Goal: Task Accomplishment & Management: Use online tool/utility

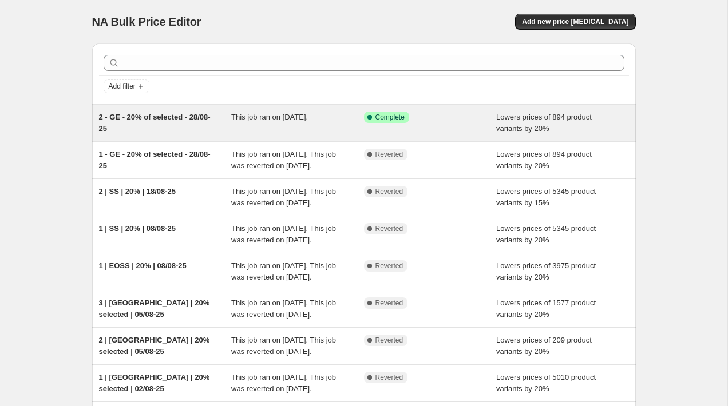
click at [137, 117] on span "2 - GE - 20% of selected - 28/08-25" at bounding box center [155, 123] width 112 height 20
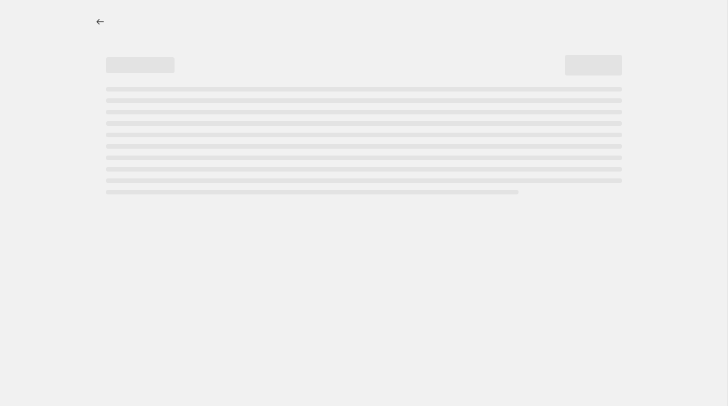
select select "percentage"
select select "tag"
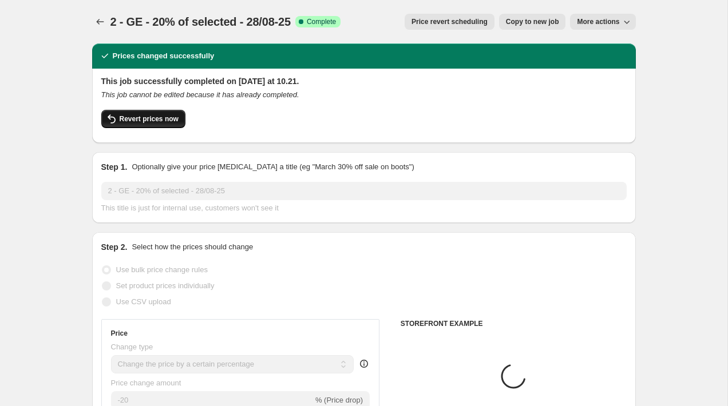
click at [140, 127] on button "Revert prices now" at bounding box center [143, 119] width 84 height 18
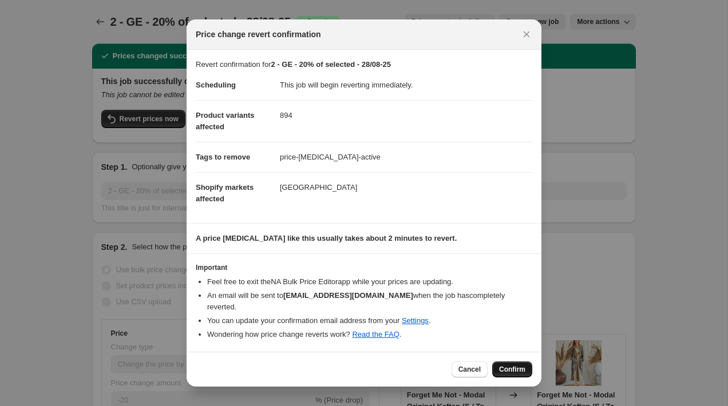
click at [511, 368] on span "Confirm" at bounding box center [512, 369] width 26 height 9
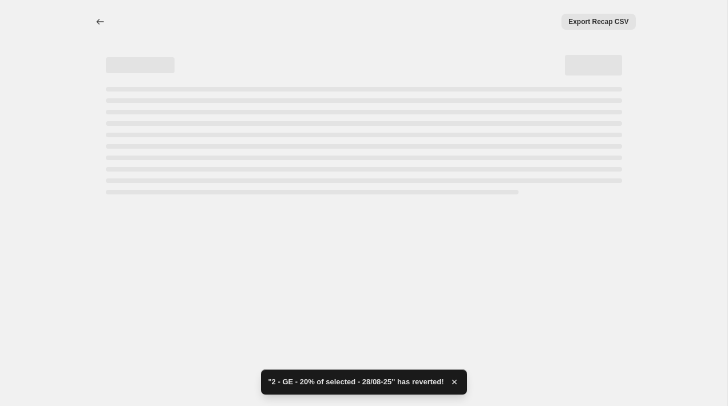
select select "percentage"
select select "tag"
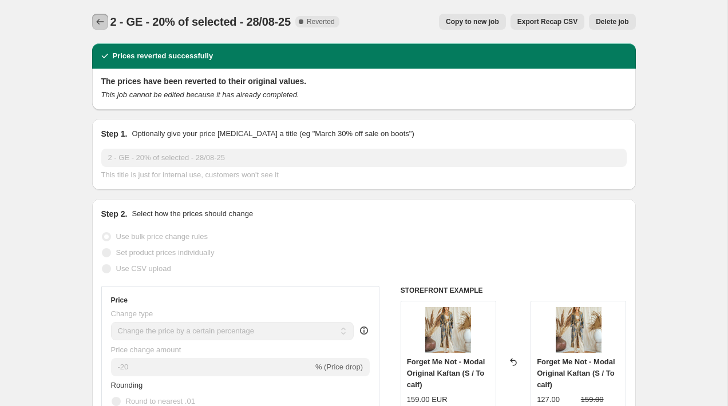
click at [105, 20] on icon "Price change jobs" at bounding box center [99, 21] width 11 height 11
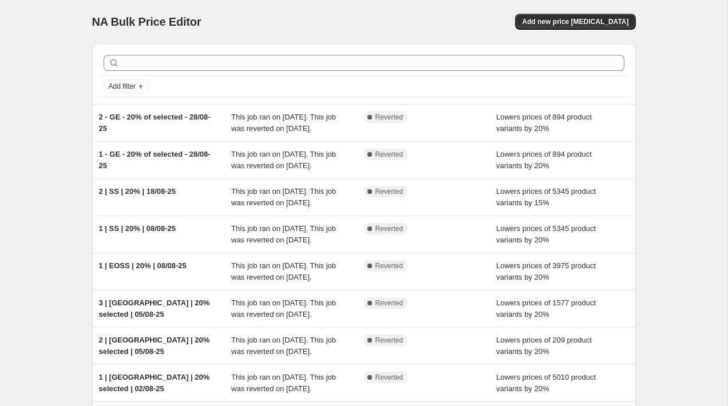
click at [560, 30] on div "NA Bulk Price Editor. This page is ready NA Bulk Price Editor Add new price cha…" at bounding box center [363, 21] width 543 height 43
click at [560, 27] on button "Add new price change job" at bounding box center [575, 22] width 120 height 16
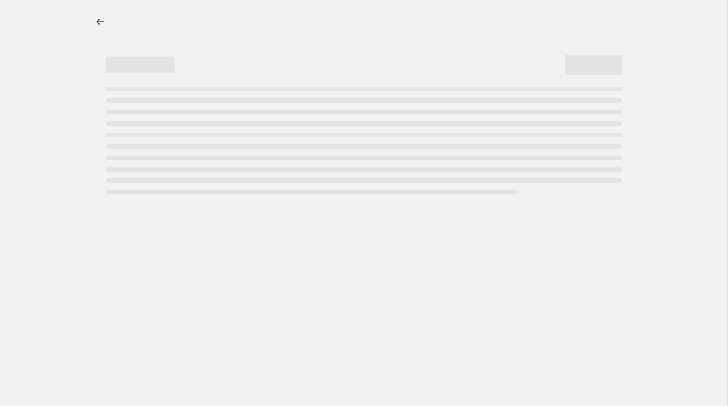
select select "percentage"
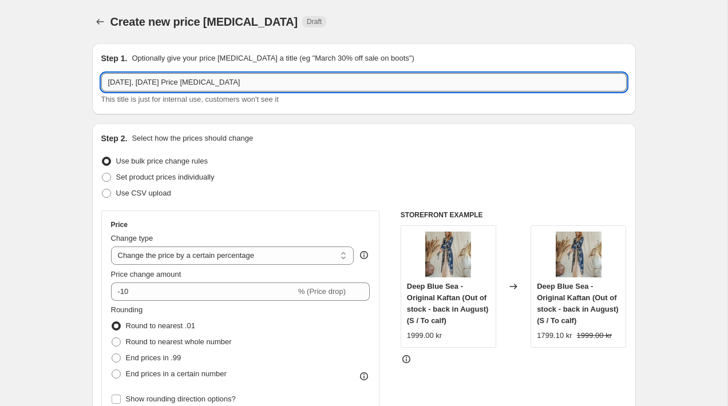
click at [161, 81] on input "29. aug. 2025, 12.19.51 Price change job" at bounding box center [363, 82] width 525 height 18
click at [120, 80] on input "1 - September Sky - 20% off -" at bounding box center [363, 82] width 525 height 18
click at [268, 79] on input "1 - Fall in love - September Sky - 20% off -" at bounding box center [363, 82] width 525 height 18
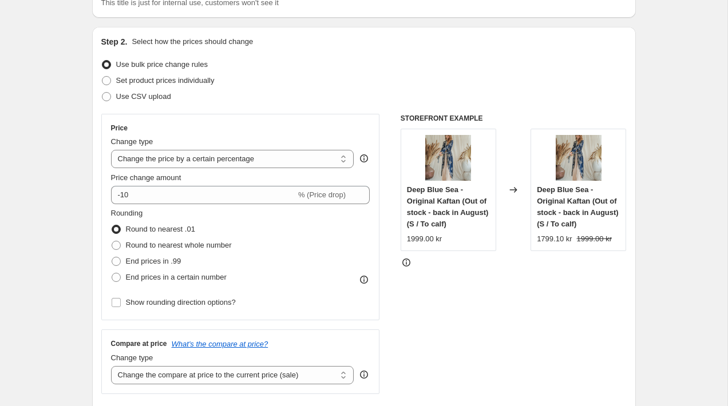
scroll to position [146, 0]
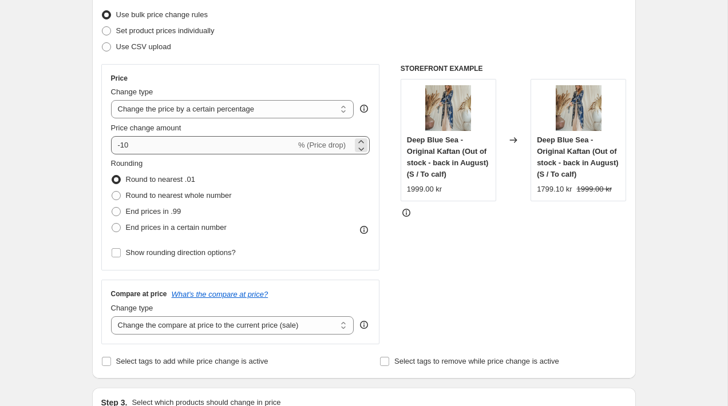
type input "1 - Fall in love - September Sky - 20% off - 29708-25"
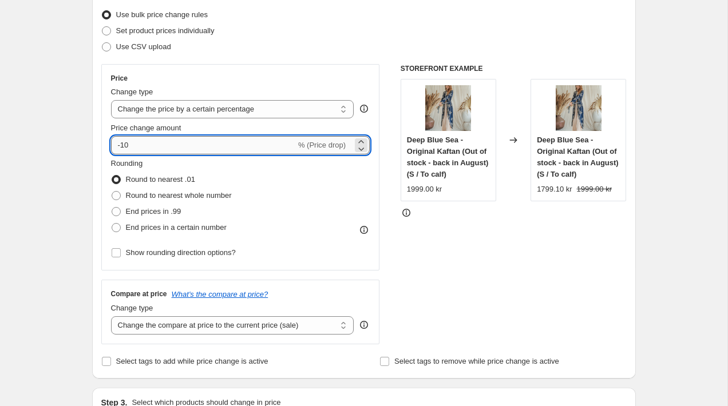
click at [144, 145] on input "-10" at bounding box center [203, 145] width 185 height 18
type input "-1"
type input "-20"
click at [118, 197] on span at bounding box center [116, 195] width 9 height 9
click at [112, 192] on input "Round to nearest whole number" at bounding box center [112, 191] width 1 height 1
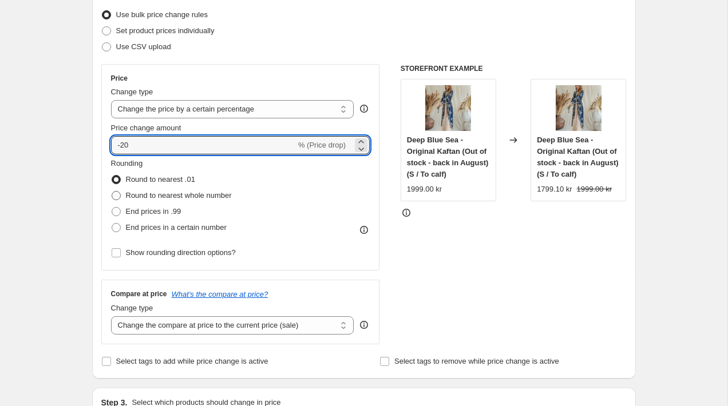
radio input "true"
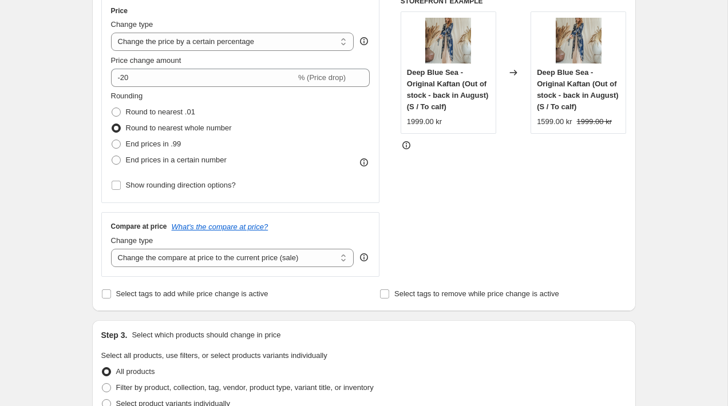
scroll to position [220, 0]
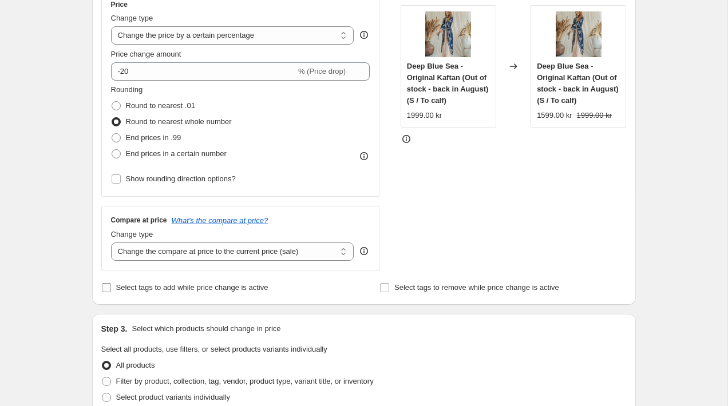
click at [109, 288] on input "Select tags to add while price change is active" at bounding box center [106, 287] width 9 height 9
checkbox input "true"
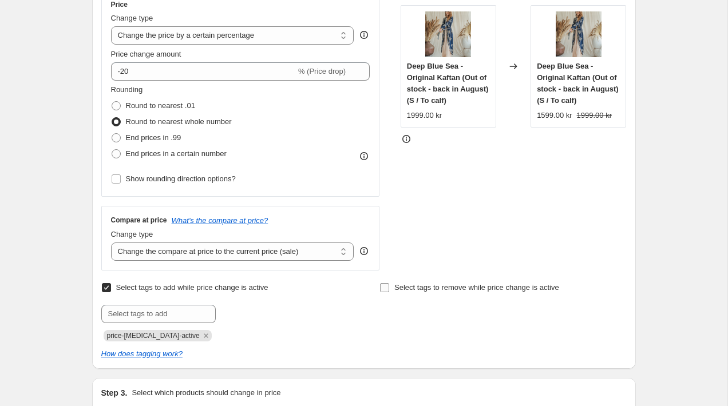
click at [412, 289] on span "Select tags to remove while price change is active" at bounding box center [476, 287] width 165 height 9
click at [389, 289] on input "Select tags to remove while price change is active" at bounding box center [384, 287] width 9 height 9
checkbox input "true"
click at [407, 309] on input "text" at bounding box center [436, 314] width 114 height 18
type input "NP"
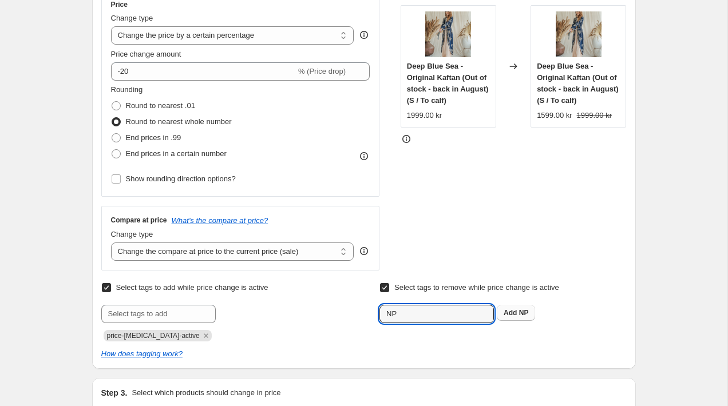
click at [517, 314] on span "Add NP" at bounding box center [515, 312] width 25 height 9
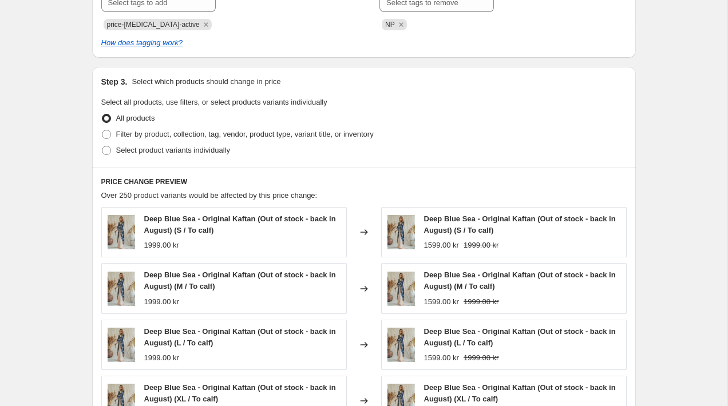
scroll to position [565, 0]
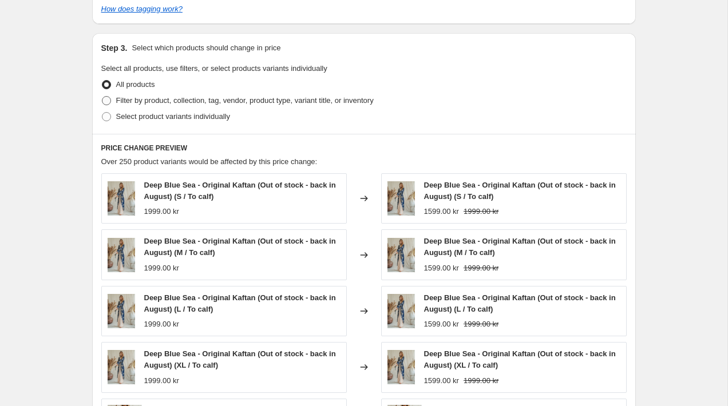
click at [174, 103] on span "Filter by product, collection, tag, vendor, product type, variant title, or inv…" at bounding box center [244, 100] width 257 height 9
click at [102, 97] on input "Filter by product, collection, tag, vendor, product type, variant title, or inv…" at bounding box center [102, 96] width 1 height 1
radio input "true"
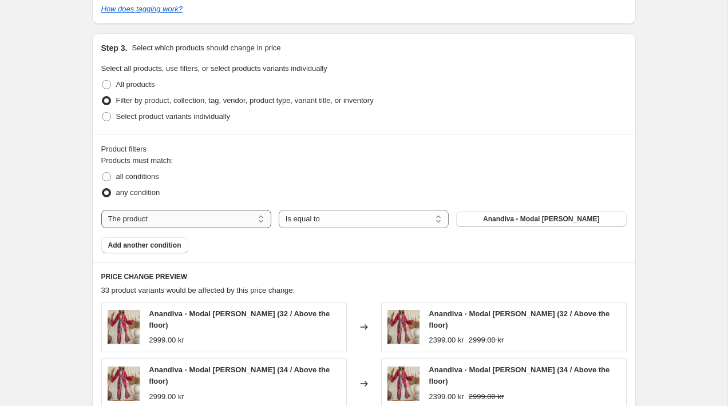
click at [206, 221] on select "The product The product's collection The product's tag The product's vendor The…" at bounding box center [186, 219] width 170 height 18
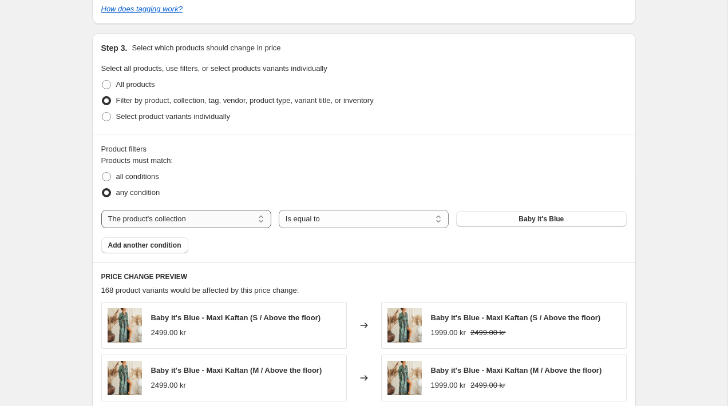
click at [243, 216] on select "The product The product's collection The product's tag The product's vendor The…" at bounding box center [186, 219] width 170 height 18
select select "title"
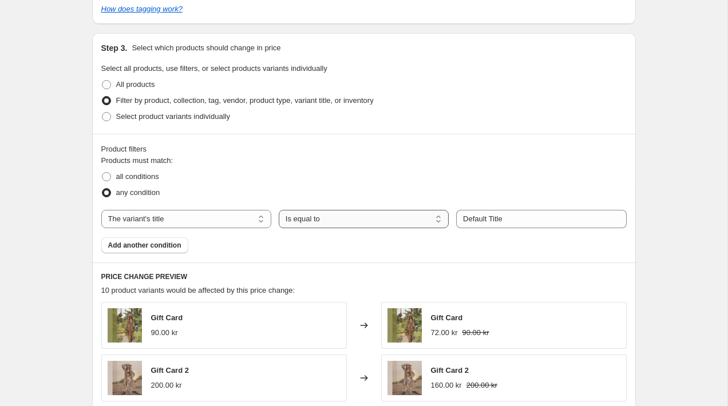
click at [381, 216] on select "Is equal to Is not equal to Contains" at bounding box center [364, 219] width 170 height 18
select select "contains"
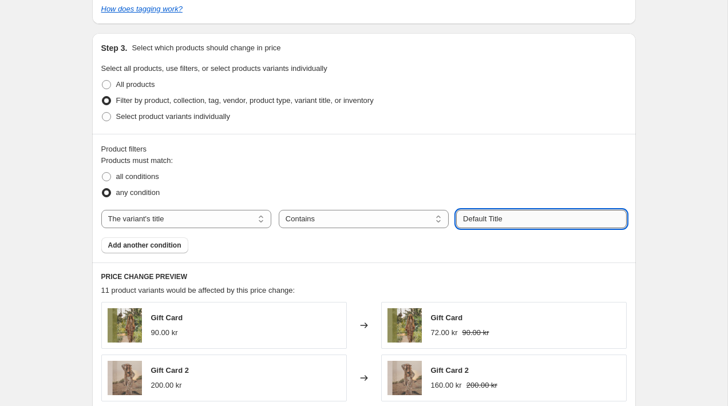
click at [487, 219] on input "Default Title" at bounding box center [541, 219] width 170 height 18
click at [456, 33] on button "Submit" at bounding box center [472, 39] width 33 height 12
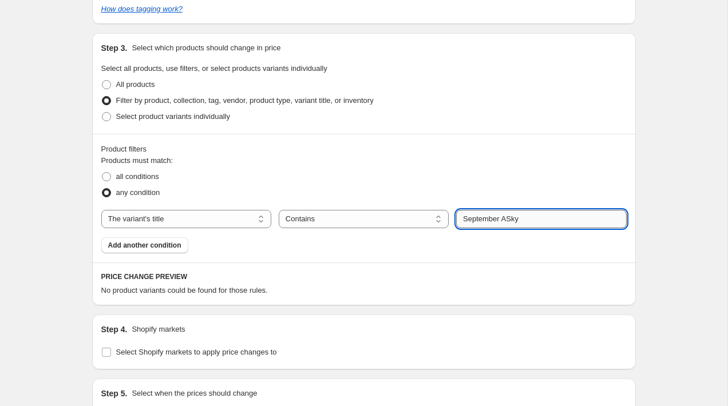
click at [503, 218] on input "September ASky" at bounding box center [541, 219] width 170 height 18
click at [505, 218] on input "September ASky" at bounding box center [541, 219] width 170 height 18
click at [507, 218] on input "September ASky" at bounding box center [541, 219] width 170 height 18
type input "September Sky"
click at [456, 33] on button "Submit" at bounding box center [472, 39] width 33 height 12
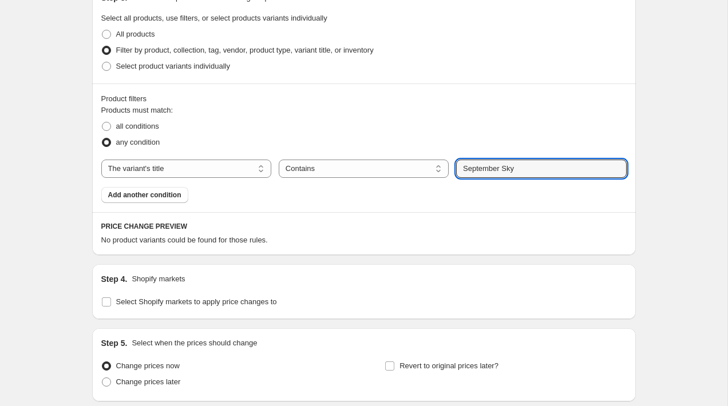
scroll to position [617, 0]
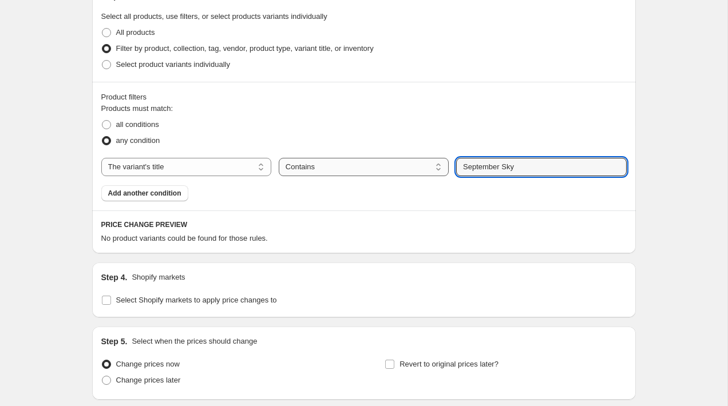
click at [372, 166] on select "Is equal to Is not equal to Contains" at bounding box center [364, 167] width 170 height 18
click at [241, 170] on select "The product The product's collection The product's tag The product's vendor The…" at bounding box center [186, 167] width 170 height 18
select select "product"
select select "equal"
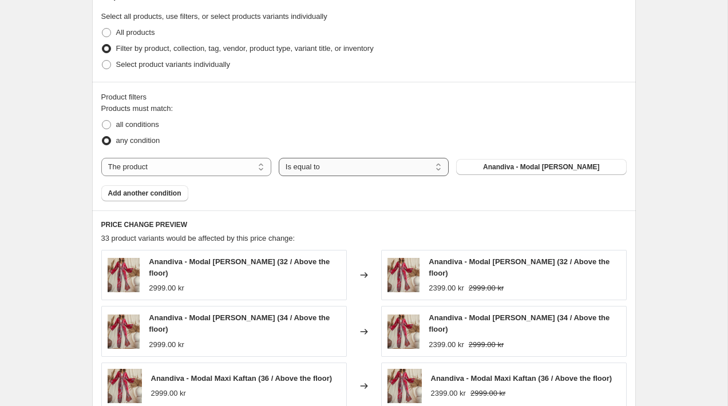
click at [356, 169] on select "Is equal to Is not equal to" at bounding box center [364, 167] width 170 height 18
click at [500, 167] on span "Anandiva - Modal Maxi Kaftan" at bounding box center [541, 166] width 116 height 9
click at [253, 163] on select "The product The product's collection The product's tag The product's vendor The…" at bounding box center [186, 167] width 170 height 18
select select "collection"
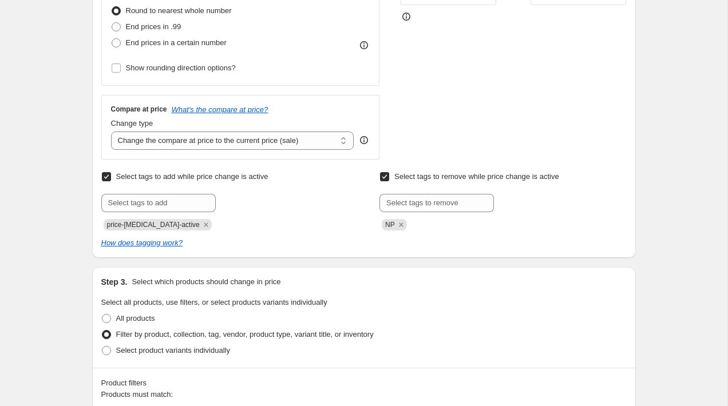
scroll to position [0, 0]
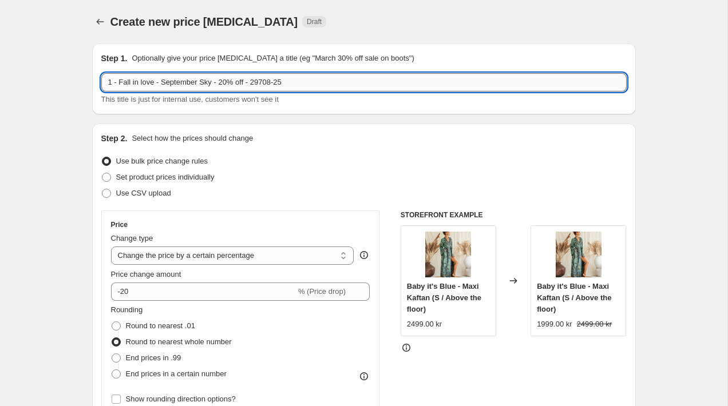
click at [180, 86] on input "1 - Fall in love - September Sky - 20% off - 29708-25" at bounding box center [363, 82] width 525 height 18
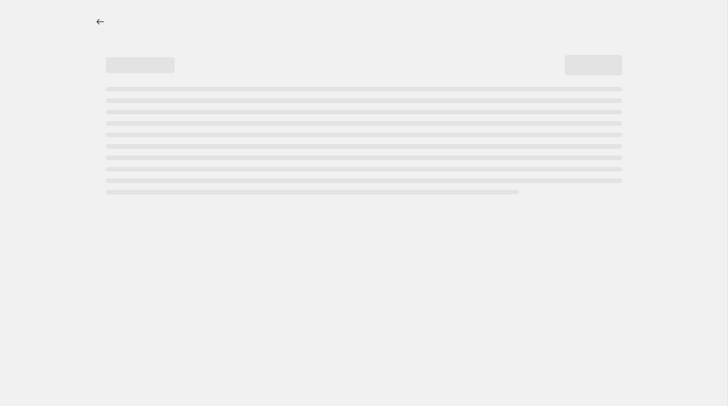
select select "percentage"
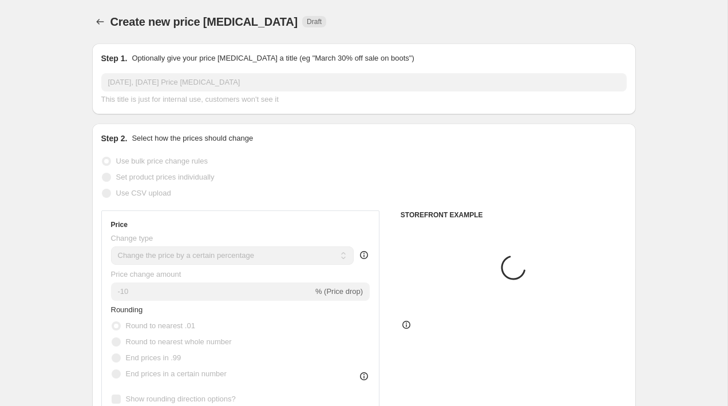
click at [218, 84] on input "29. aug. 2025, 12.24.06 Price change job" at bounding box center [363, 82] width 525 height 18
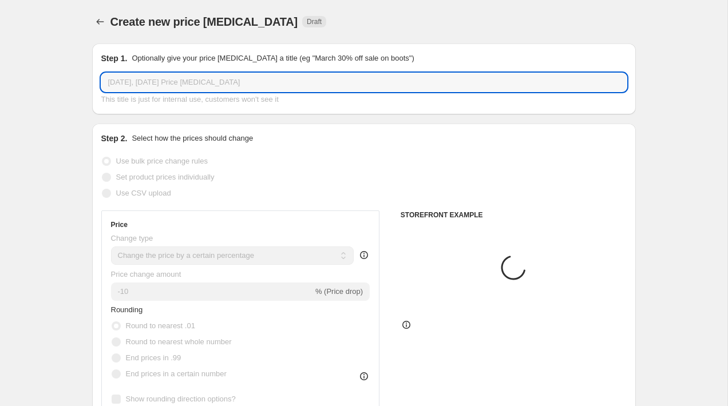
click at [218, 84] on input "29. aug. 2025, 12.24.06 Price change job" at bounding box center [363, 82] width 525 height 18
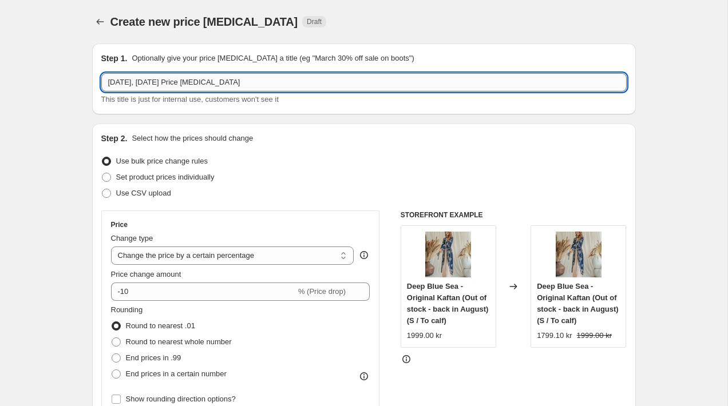
click at [218, 84] on input "29. aug. 2025, 12.24.06 Price change job" at bounding box center [363, 82] width 525 height 18
paste input "1 - Fall in love - September Sky - 20% off - 29708-25"
click at [273, 81] on input "1 - Fall in love - September Sky - 20% off - 29708-25" at bounding box center [363, 82] width 525 height 18
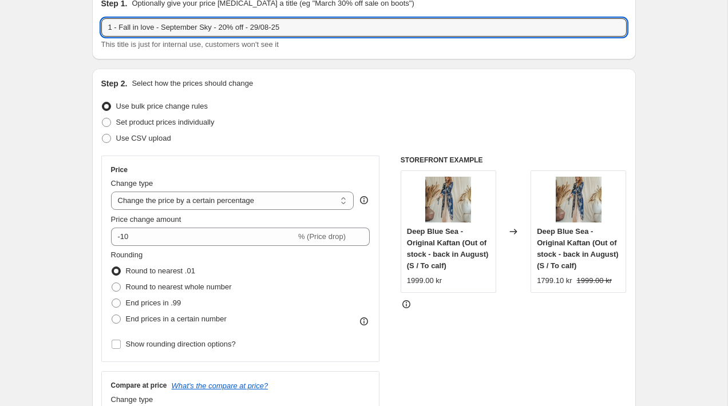
scroll to position [97, 0]
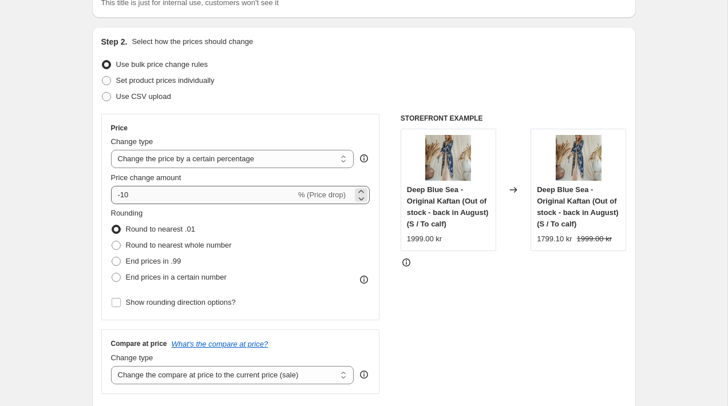
type input "1 - Fall in love - September Sky - 20% off - 29/08-25"
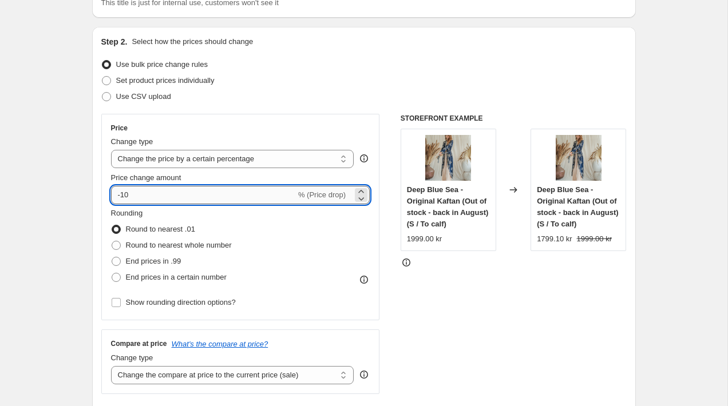
click at [189, 198] on input "-10" at bounding box center [203, 195] width 185 height 18
type input "-1"
type input "-20"
click at [134, 264] on span "End prices in .99" at bounding box center [153, 261] width 55 height 9
click at [112, 257] on input "End prices in .99" at bounding box center [112, 257] width 1 height 1
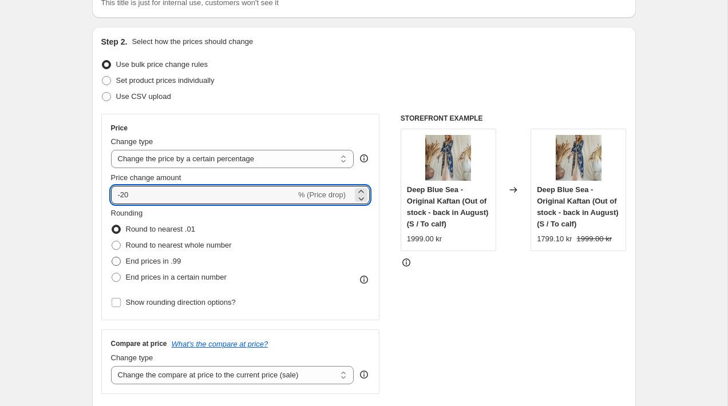
radio input "true"
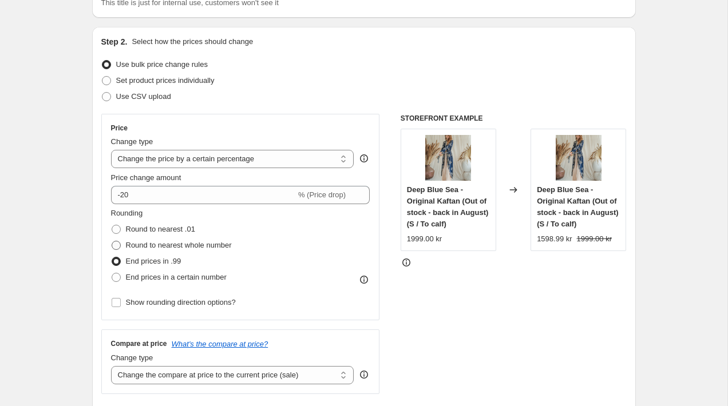
click at [199, 248] on span "Round to nearest whole number" at bounding box center [179, 245] width 106 height 9
click at [112, 241] on input "Round to nearest whole number" at bounding box center [112, 241] width 1 height 1
radio input "true"
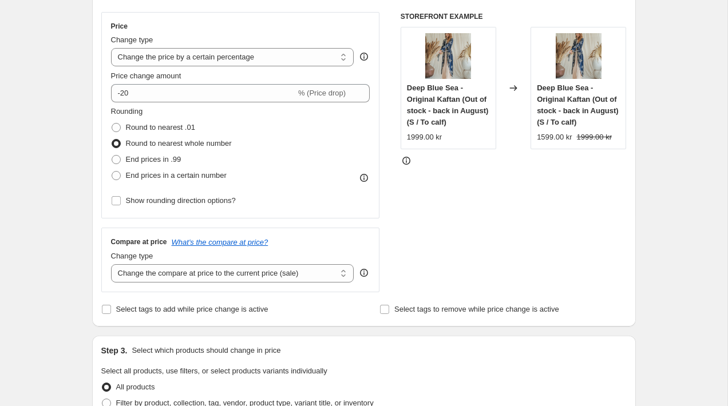
scroll to position [200, 0]
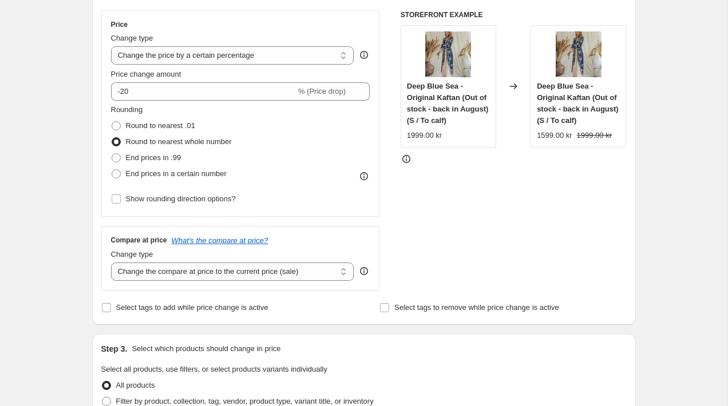
click at [244, 317] on div "Step 2. Select how the prices should change Use bulk price change rules Set pro…" at bounding box center [363, 124] width 543 height 402
click at [244, 312] on span "Select tags to add while price change is active" at bounding box center [192, 307] width 152 height 11
click at [111, 312] on input "Select tags to add while price change is active" at bounding box center [106, 307] width 9 height 9
checkbox input "true"
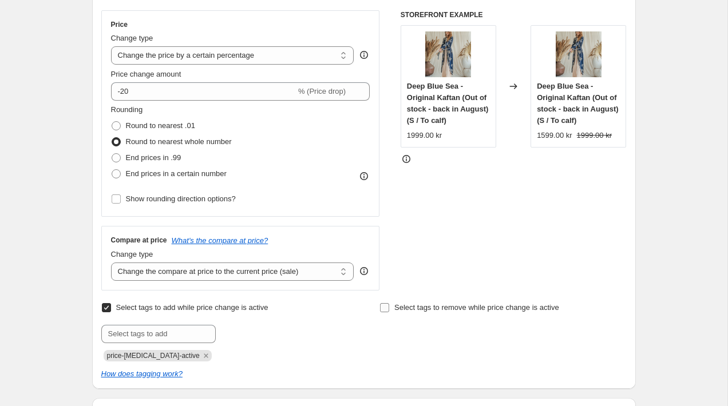
click at [462, 307] on span "Select tags to remove while price change is active" at bounding box center [476, 307] width 165 height 9
click at [389, 307] on input "Select tags to remove while price change is active" at bounding box center [384, 307] width 9 height 9
checkbox input "true"
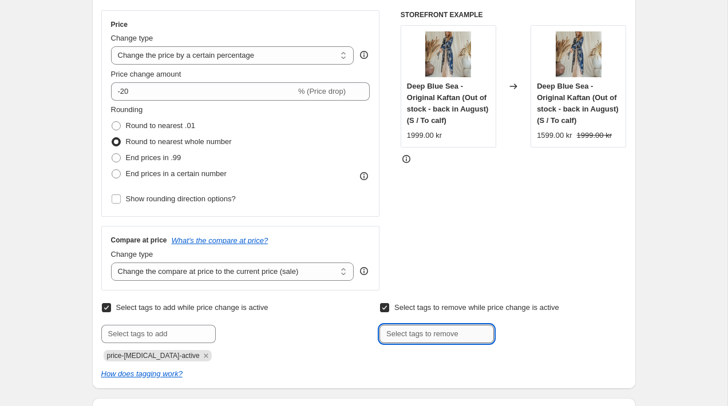
click at [435, 328] on input "text" at bounding box center [436, 334] width 114 height 18
type input "n"
type input "NP"
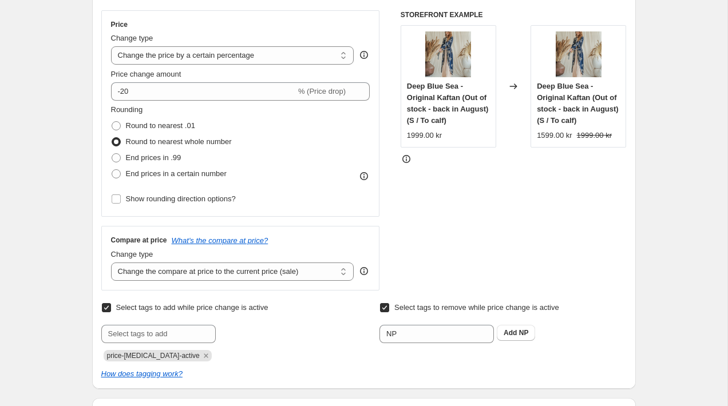
click at [522, 324] on div "Select tags to remove while price change is active Submit NP Add NP" at bounding box center [502, 321] width 247 height 43
click at [521, 326] on button "Add NP" at bounding box center [516, 333] width 38 height 16
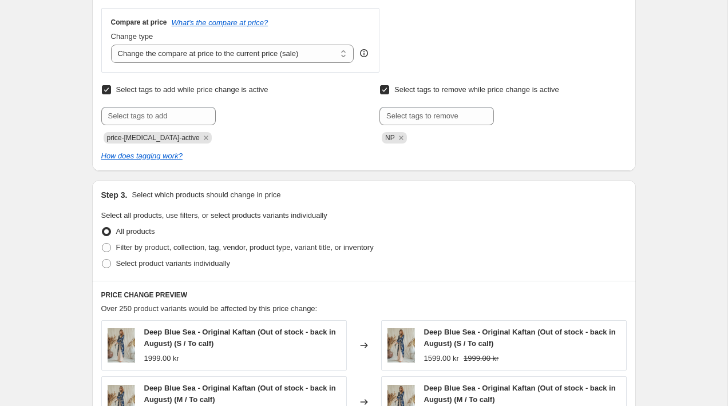
scroll to position [461, 0]
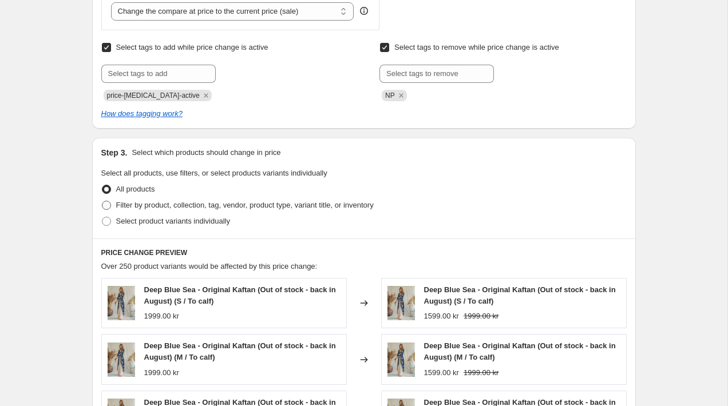
click at [253, 201] on span "Filter by product, collection, tag, vendor, product type, variant title, or inv…" at bounding box center [244, 205] width 257 height 9
click at [102, 201] on input "Filter by product, collection, tag, vendor, product type, variant title, or inv…" at bounding box center [102, 201] width 1 height 1
radio input "true"
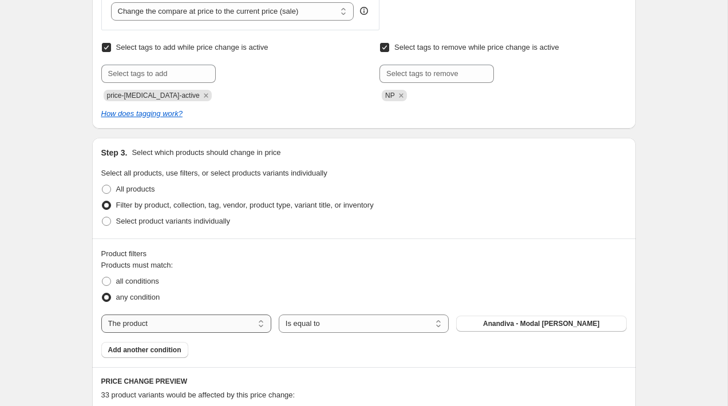
click at [219, 329] on select "The product The product's collection The product's tag The product's vendor The…" at bounding box center [186, 324] width 170 height 18
select select "tag"
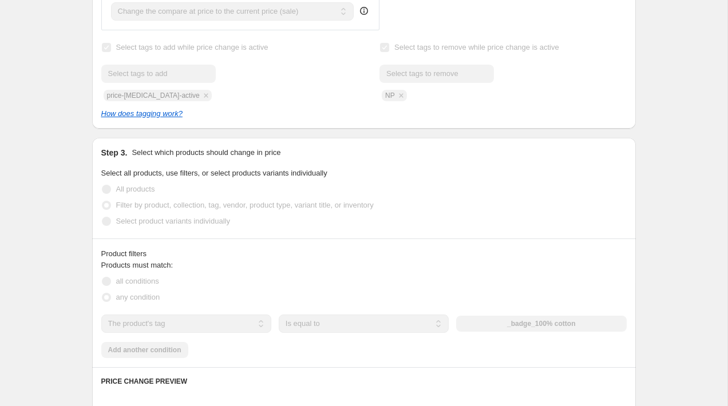
click at [535, 318] on div "_badge_100% cotton" at bounding box center [541, 324] width 170 height 16
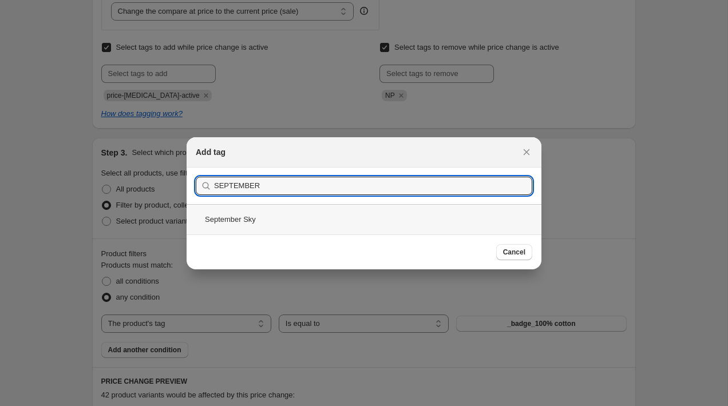
type input "SEPTEMBER"
click at [259, 225] on div "September Sky" at bounding box center [363, 219] width 355 height 30
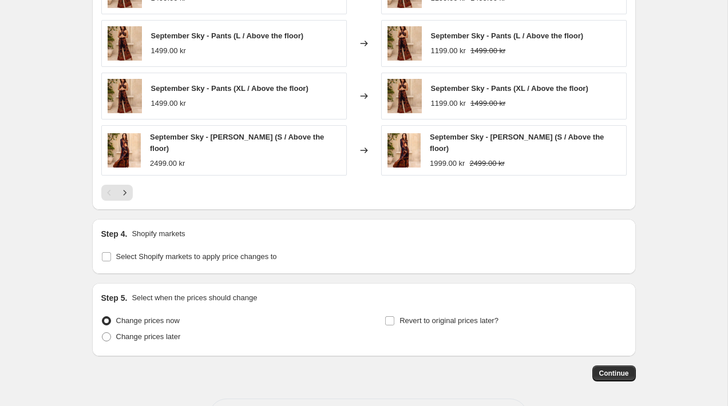
scroll to position [994, 0]
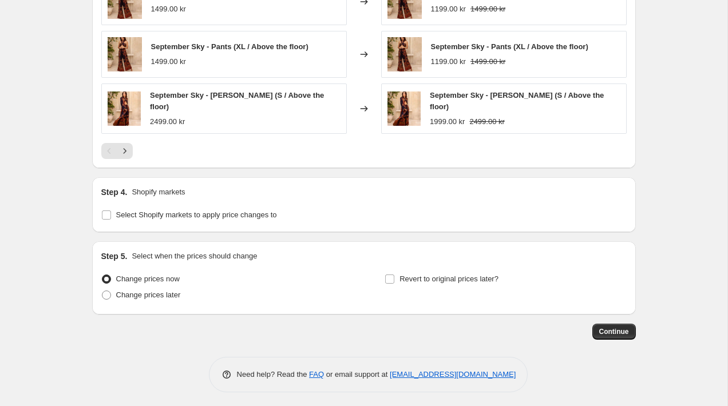
click at [192, 220] on div "Step 4. Shopify markets Select Shopify markets to apply price changes to" at bounding box center [363, 204] width 543 height 55
click at [190, 211] on span "Select Shopify markets to apply price changes to" at bounding box center [196, 215] width 161 height 9
click at [111, 211] on input "Select Shopify markets to apply price changes to" at bounding box center [106, 215] width 9 height 9
checkbox input "true"
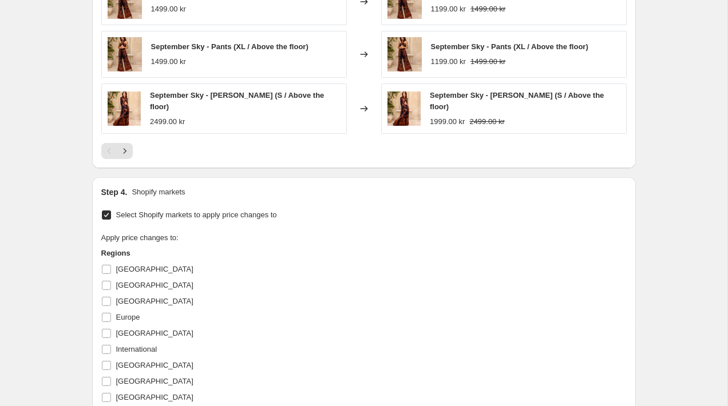
click at [100, 282] on div "Step 4. Shopify markets Select Shopify markets to apply price changes to Apply …" at bounding box center [363, 355] width 543 height 356
click at [100, 266] on div "Step 4. Shopify markets Select Shopify markets to apply price changes to Apply …" at bounding box center [363, 355] width 543 height 356
click at [104, 268] on input "[GEOGRAPHIC_DATA]" at bounding box center [106, 269] width 9 height 9
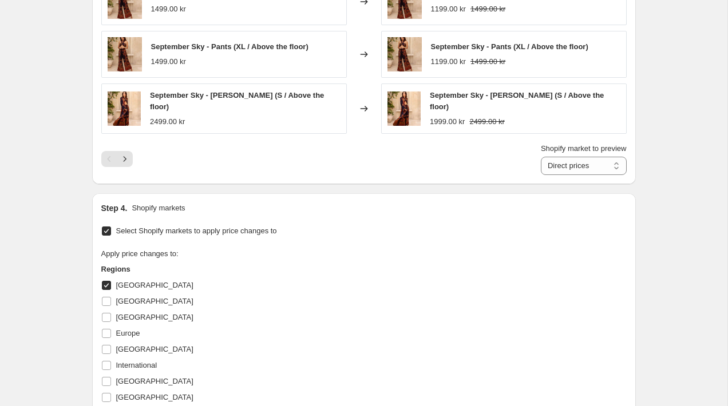
click at [104, 282] on input "[GEOGRAPHIC_DATA]" at bounding box center [106, 285] width 9 height 9
checkbox input "false"
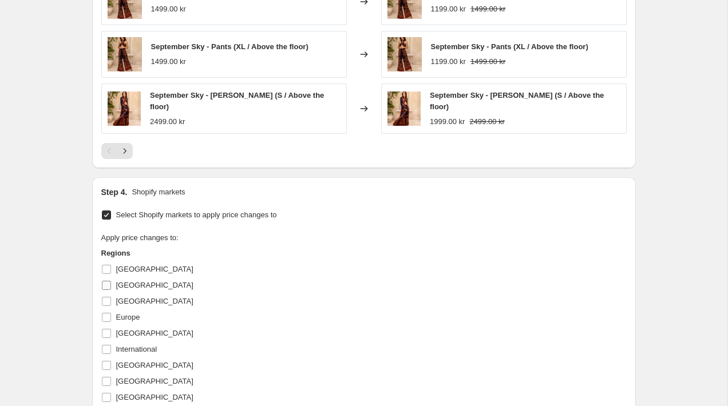
click at [109, 281] on input "[GEOGRAPHIC_DATA]" at bounding box center [106, 285] width 9 height 9
checkbox input "true"
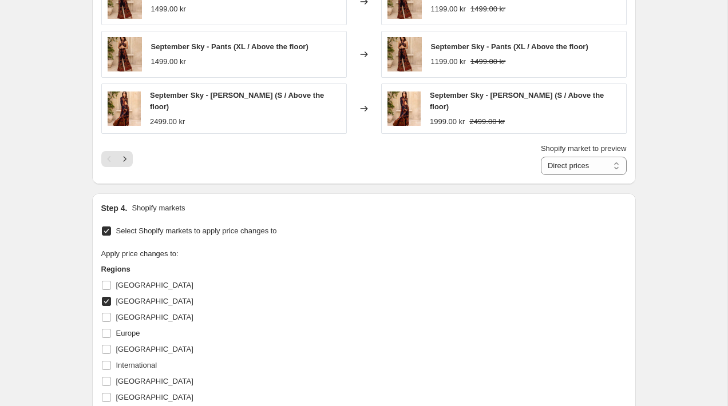
click at [109, 269] on h3 "Regions" at bounding box center [209, 269] width 217 height 11
click at [109, 281] on input "[GEOGRAPHIC_DATA]" at bounding box center [106, 285] width 9 height 9
checkbox input "true"
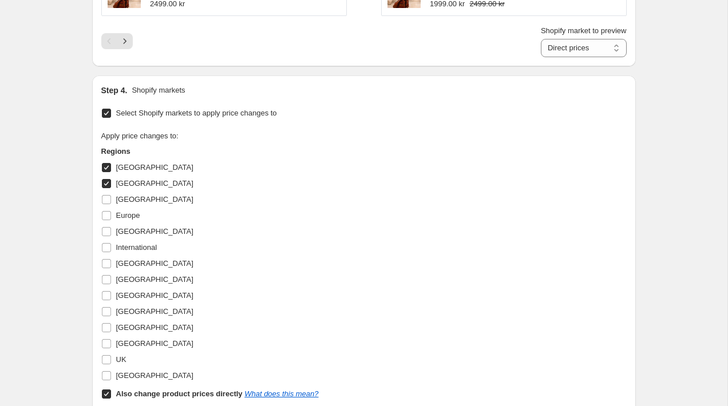
scroll to position [1121, 0]
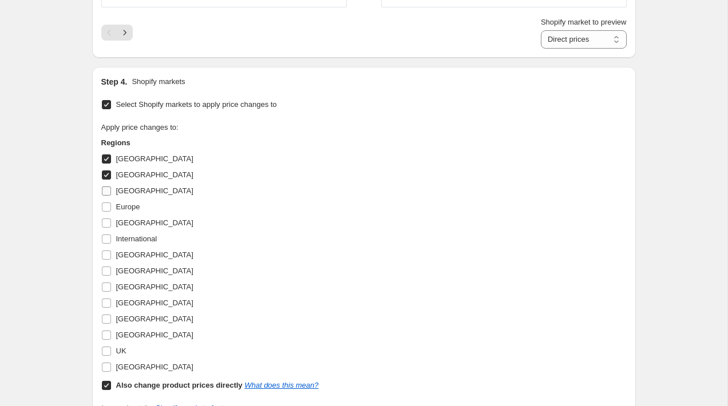
click at [105, 186] on input "[GEOGRAPHIC_DATA]" at bounding box center [106, 190] width 9 height 9
checkbox input "true"
click at [105, 204] on input "Europe" at bounding box center [106, 207] width 9 height 9
checkbox input "true"
click at [105, 231] on label "International" at bounding box center [129, 239] width 56 height 16
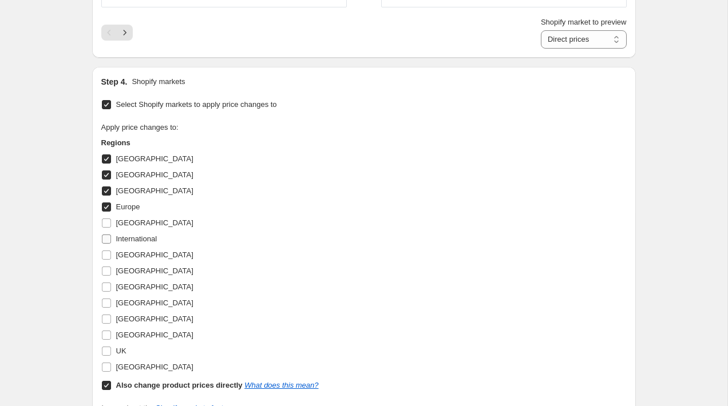
click at [105, 235] on input "International" at bounding box center [106, 239] width 9 height 9
checkbox input "true"
click at [105, 219] on input "[GEOGRAPHIC_DATA]" at bounding box center [106, 223] width 9 height 9
checkbox input "true"
click at [107, 251] on input "[GEOGRAPHIC_DATA]" at bounding box center [106, 255] width 9 height 9
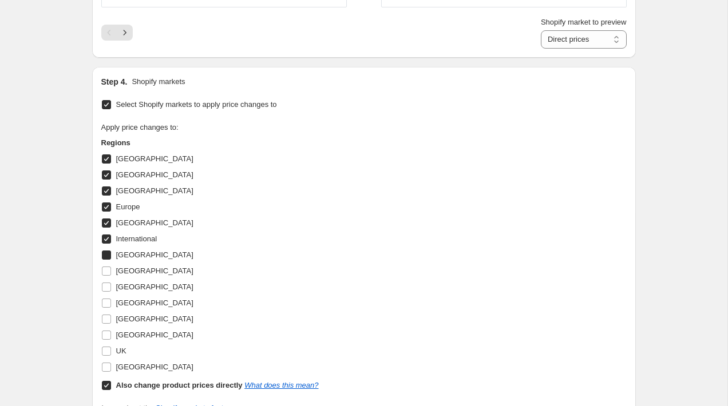
checkbox input "true"
click at [107, 267] on input "[GEOGRAPHIC_DATA]" at bounding box center [106, 271] width 9 height 9
checkbox input "true"
click at [107, 279] on label "[GEOGRAPHIC_DATA]" at bounding box center [147, 287] width 92 height 16
click at [107, 283] on input "[GEOGRAPHIC_DATA]" at bounding box center [106, 287] width 9 height 9
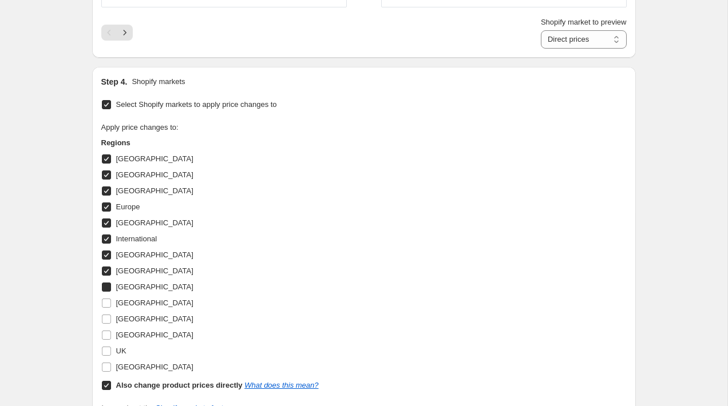
checkbox input "true"
click at [107, 299] on input "[GEOGRAPHIC_DATA]" at bounding box center [106, 303] width 9 height 9
checkbox input "true"
click at [107, 314] on span at bounding box center [106, 319] width 10 height 10
click at [107, 315] on input "[GEOGRAPHIC_DATA]" at bounding box center [106, 319] width 9 height 9
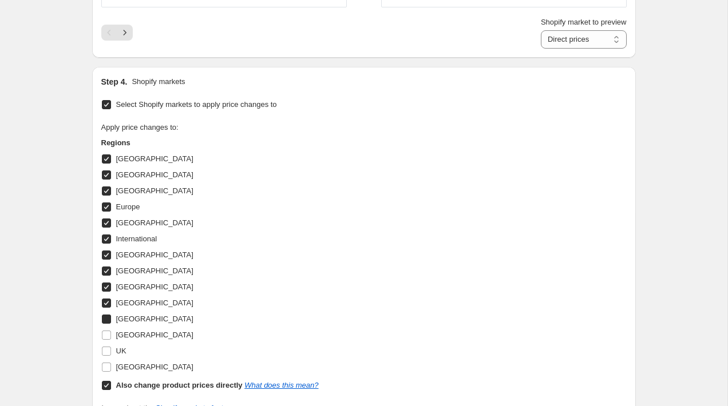
checkbox input "true"
click at [107, 331] on input "[GEOGRAPHIC_DATA]" at bounding box center [106, 335] width 9 height 9
checkbox input "true"
click at [108, 347] on input "UK" at bounding box center [106, 351] width 9 height 9
checkbox input "true"
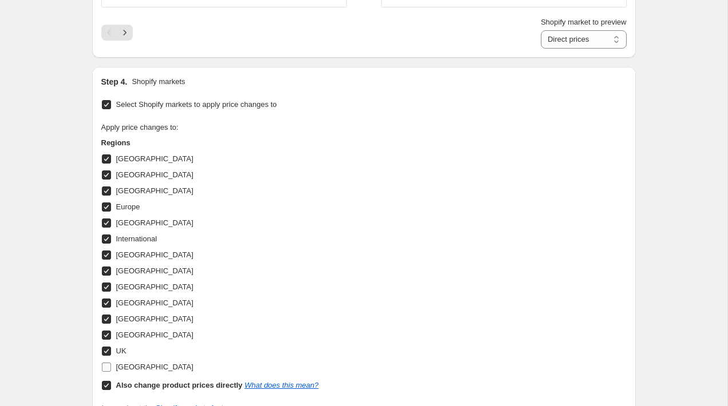
click at [108, 366] on input "[GEOGRAPHIC_DATA]" at bounding box center [106, 367] width 9 height 9
checkbox input "true"
click at [108, 381] on input "Also change product prices directly What does this mean?" at bounding box center [106, 385] width 9 height 9
checkbox input "false"
select select "56638996824"
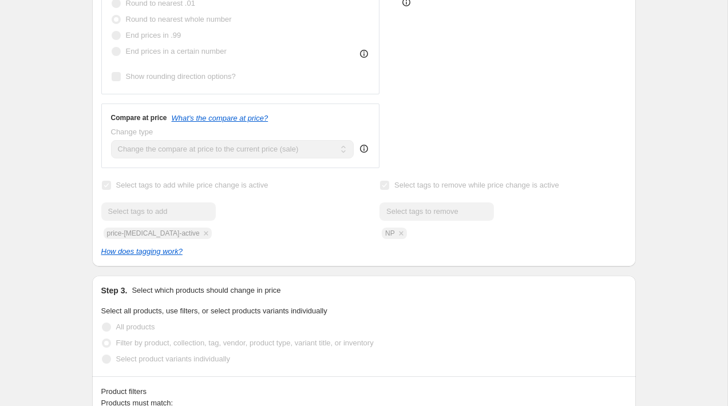
scroll to position [0, 0]
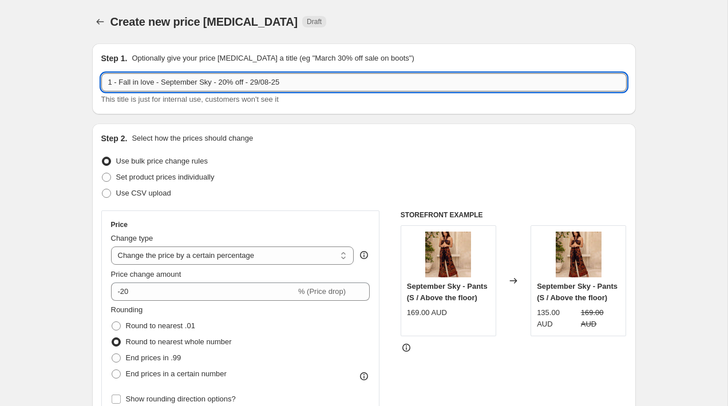
click at [122, 83] on input "1 - Fall in love - September Sky - 20% off - 29/08-25" at bounding box center [363, 82] width 525 height 18
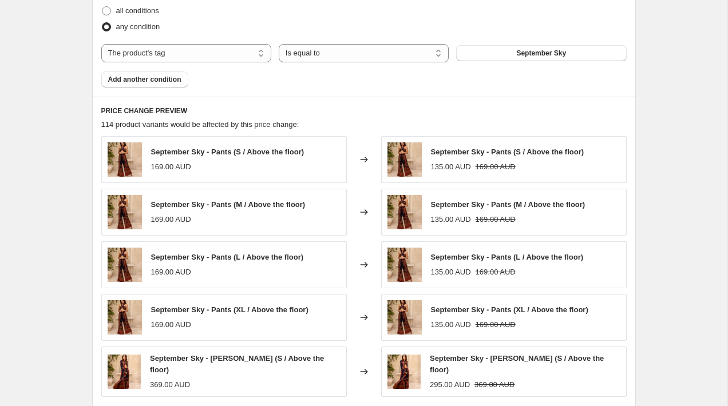
scroll to position [1311, 0]
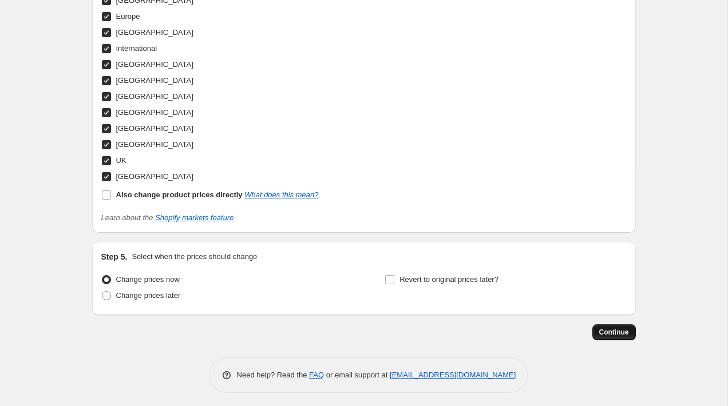
type input "1 - fall in love - September Sky - 20% off - 29/08-25"
click at [618, 328] on span "Continue" at bounding box center [614, 332] width 30 height 9
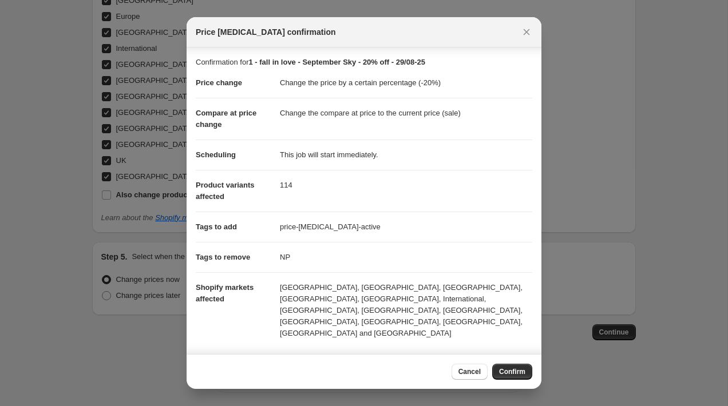
scroll to position [72, 0]
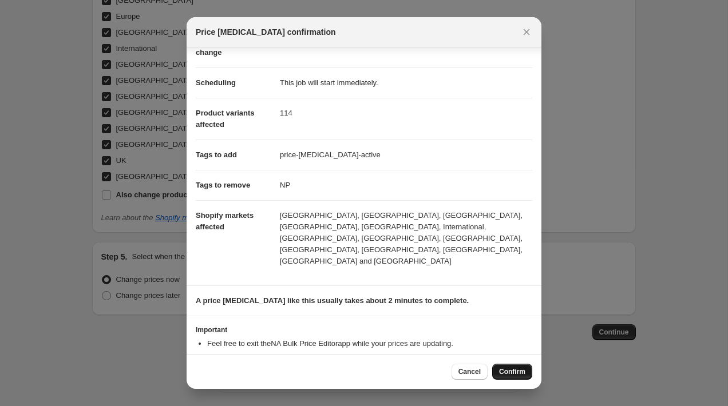
click at [525, 371] on span "Confirm" at bounding box center [512, 371] width 26 height 9
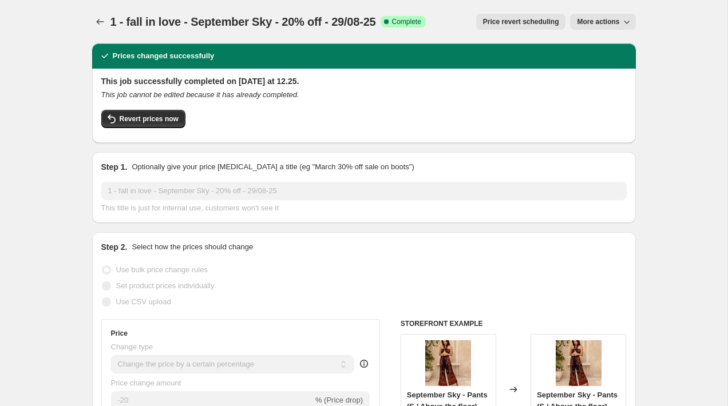
click at [626, 24] on icon "button" at bounding box center [626, 21] width 11 height 11
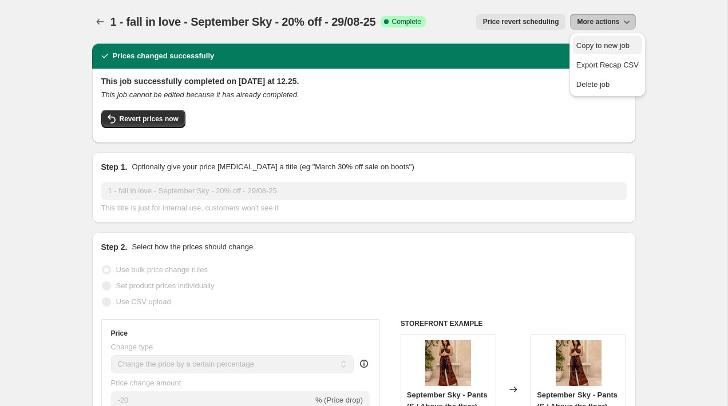
click at [602, 47] on span "Copy to new job" at bounding box center [602, 45] width 53 height 9
select select "percentage"
select select "tag"
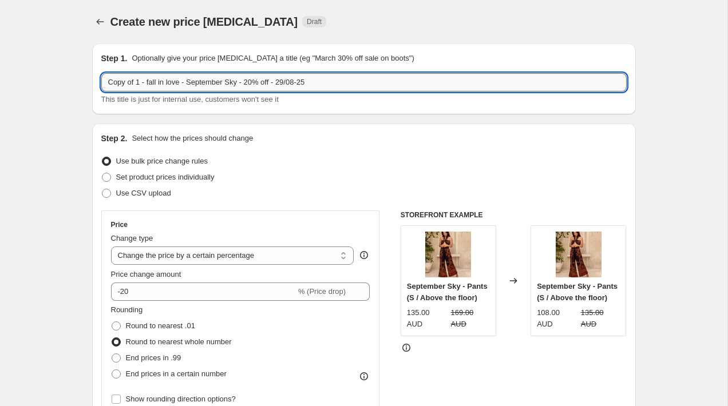
click at [134, 82] on input "Copy of 1 - fall in love - September Sky - 20% off - 29/08-25" at bounding box center [363, 82] width 525 height 18
drag, startPoint x: 137, startPoint y: 82, endPoint x: 30, endPoint y: 113, distance: 112.1
click at [133, 86] on input "Copy of 1 - fall in love - September Sky - 20% off - 29/08-25" at bounding box center [363, 82] width 525 height 18
drag, startPoint x: 141, startPoint y: 86, endPoint x: 53, endPoint y: 76, distance: 88.6
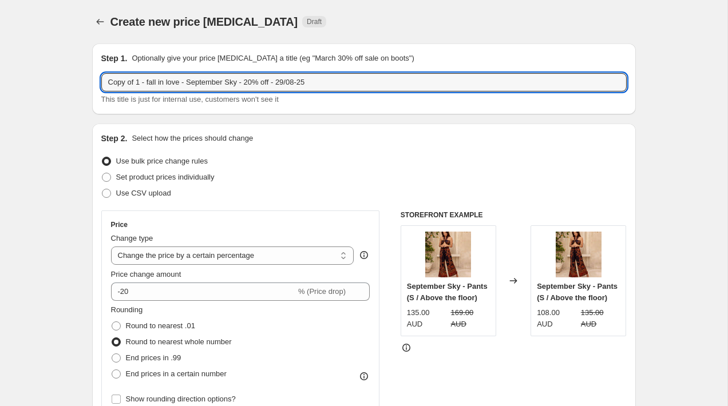
click at [241, 80] on input "1 - fall in love - September Sky - 20% off - 29/08-25" at bounding box center [363, 82] width 525 height 18
click at [240, 80] on input "1 - fall in love - September Sky - 20% off - 29/08-25" at bounding box center [363, 82] width 525 height 18
click at [237, 81] on input "1 - fall in love - September Sky - 20% off - 29/08-25" at bounding box center [363, 82] width 525 height 18
click at [245, 81] on input "1 - fall in love - September Sky - 20% off - 29/08-25" at bounding box center [363, 82] width 525 height 18
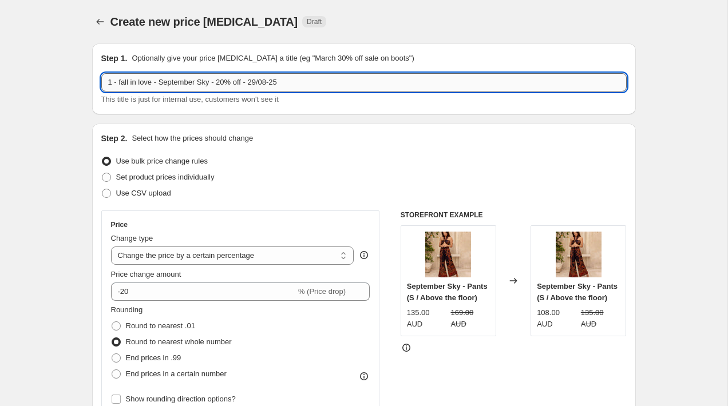
click at [242, 81] on input "1 - fall in love - September Sky - 20% off - 29/08-25" at bounding box center [363, 82] width 525 height 18
click at [240, 81] on input "1 - fall in love - September Sky - 20% off - 29/08-25" at bounding box center [363, 82] width 525 height 18
click at [238, 81] on input "1 - fall in love - September Sky - 20% off - 29/08-25" at bounding box center [363, 82] width 525 height 18
click at [241, 81] on input "1 - fall in love - September Sky - 20% off - 29/08-25" at bounding box center [363, 82] width 525 height 18
click at [235, 81] on input "1 - fall in love - September Sky - 20% off - 29/08-25" at bounding box center [363, 82] width 525 height 18
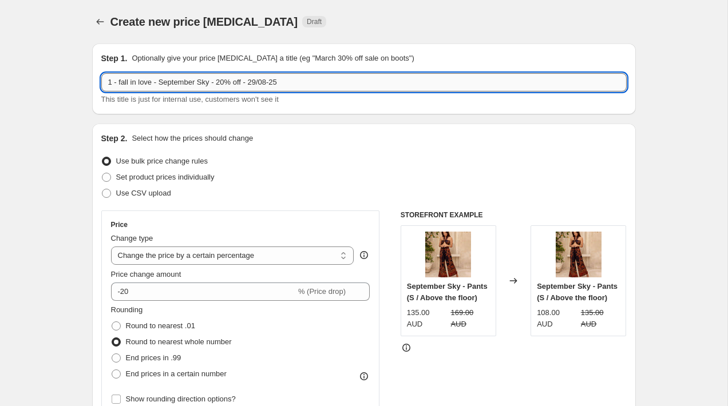
click at [241, 82] on input "1 - fall in love - September Sky - 20% off - 29/08-25" at bounding box center [363, 82] width 525 height 18
drag, startPoint x: 215, startPoint y: 83, endPoint x: 164, endPoint y: 84, distance: 50.4
click at [164, 84] on input "1 - fall in love - September Sky - 20% off - 29/08-25" at bounding box center [363, 82] width 525 height 18
click at [176, 81] on input "1 - fall in love - Orignal Kaftan - 20% off - 29/08-25" at bounding box center [363, 82] width 525 height 18
click at [212, 86] on input "1 - fall in love - Original Kaftan - 20% off - 29/08-25" at bounding box center [363, 82] width 525 height 18
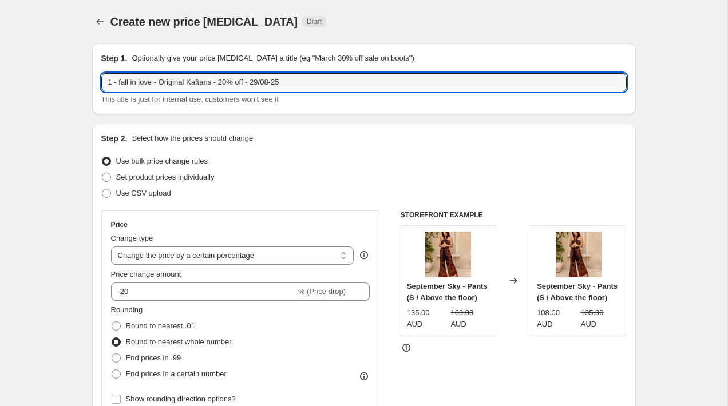
type input "1 - fall in love - Original Kaftans - 20% off - 29/08-25"
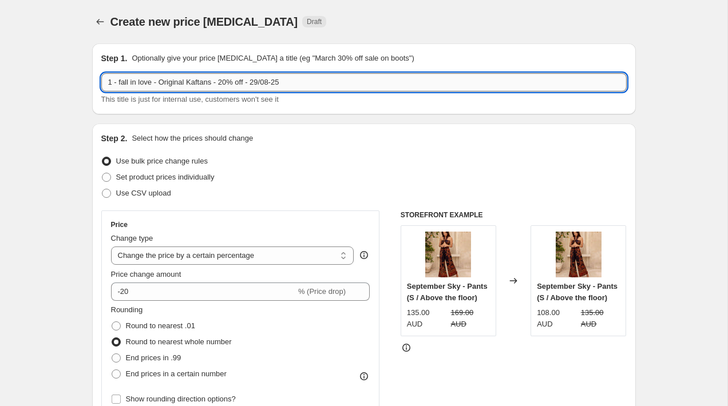
click at [124, 87] on input "1 - fall in love - Original Kaftans - 20% off - 29/08-25" at bounding box center [363, 82] width 525 height 18
click at [121, 87] on input "1 - fall in love - Original Kaftans - 20% off - 29/08-25" at bounding box center [363, 82] width 525 height 18
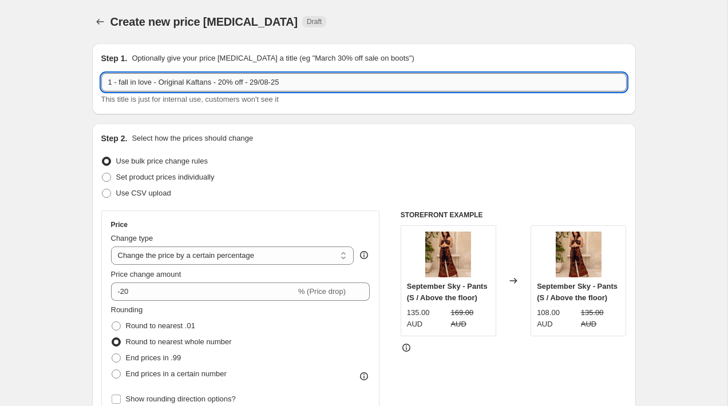
click at [121, 87] on input "1 - fall in love - Original Kaftans - 20% off - 29/08-25" at bounding box center [363, 82] width 525 height 18
click at [121, 86] on input "1 - fall in love - Original Kaftans - 20% off - 29/08-25" at bounding box center [363, 82] width 525 height 18
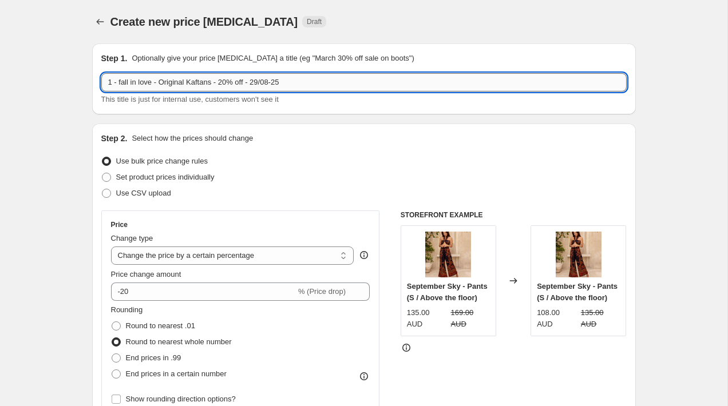
click at [124, 86] on input "1 - fall in love - Original Kaftans - 20% off - 29/08-25" at bounding box center [363, 82] width 525 height 18
click at [95, 86] on div "Step 1. Optionally give your price change job a title (eg "March 30% off sale o…" at bounding box center [363, 78] width 543 height 71
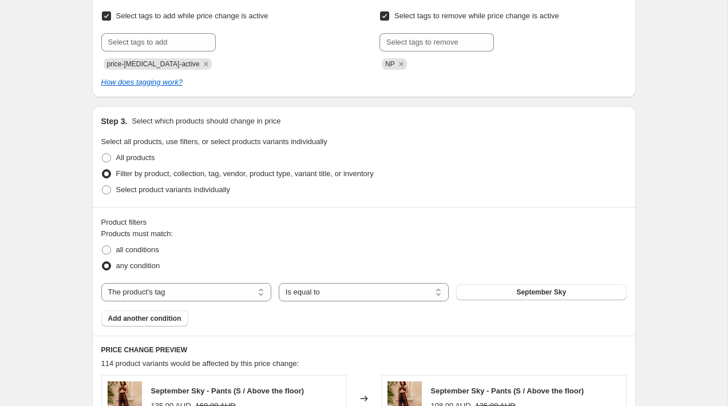
scroll to position [515, 0]
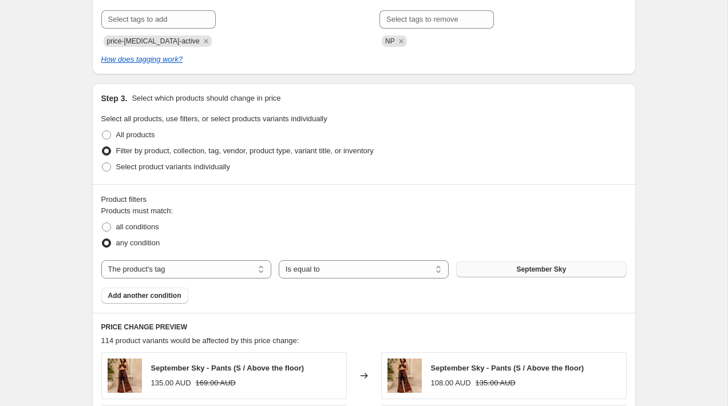
click at [496, 261] on div "The product The product's collection The product's tag The product's vendor The…" at bounding box center [363, 269] width 525 height 18
click at [473, 264] on button "September Sky" at bounding box center [541, 269] width 170 height 16
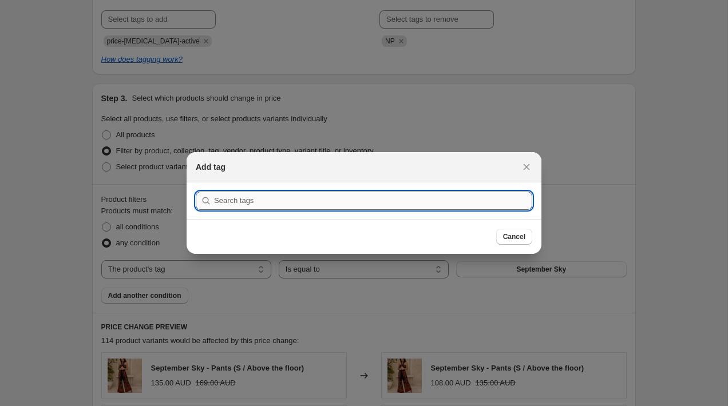
click at [434, 200] on input ":r3i:" at bounding box center [373, 201] width 318 height 18
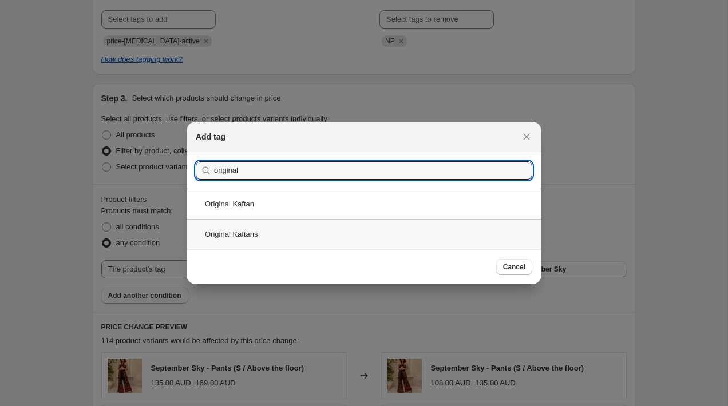
type input "original"
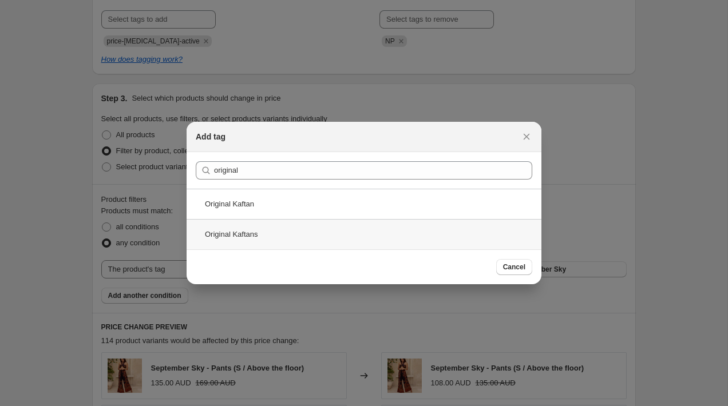
click at [329, 232] on div "Original Kaftans" at bounding box center [363, 234] width 355 height 30
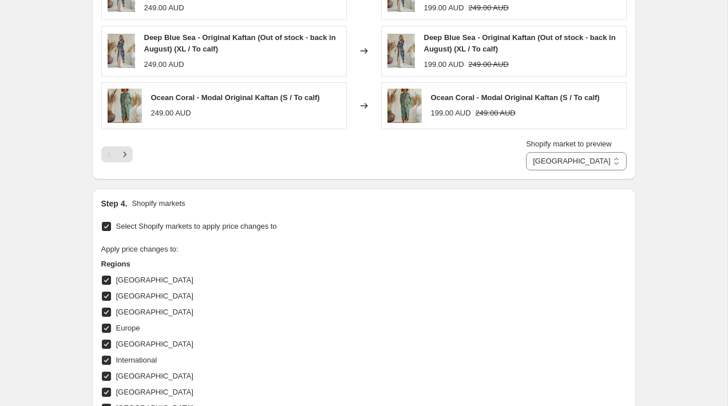
scroll to position [1326, 0]
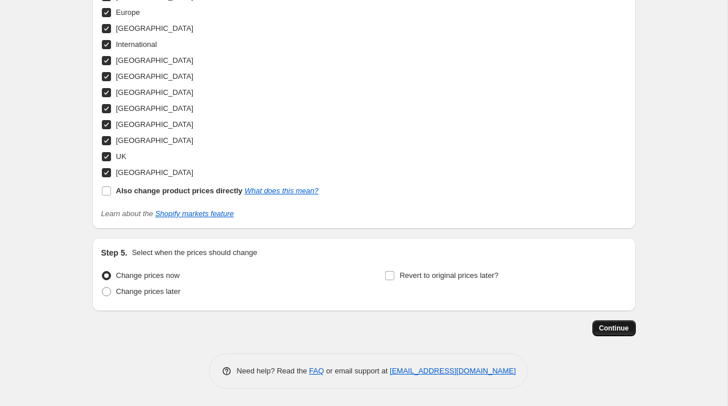
click at [604, 325] on span "Continue" at bounding box center [614, 328] width 30 height 9
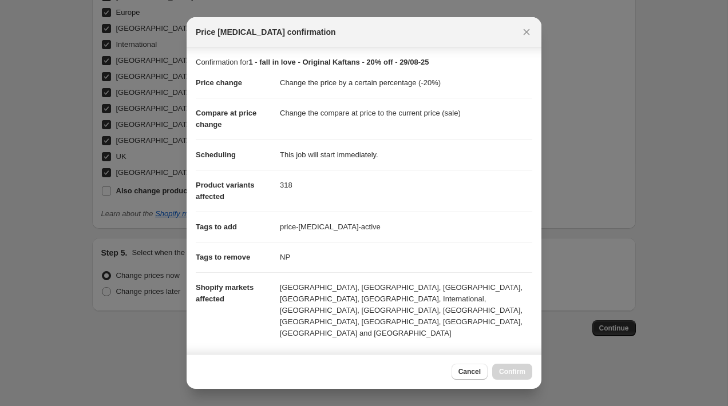
scroll to position [170, 0]
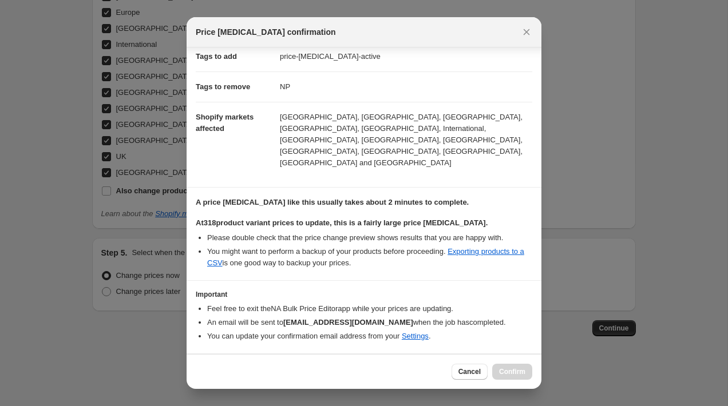
click at [247, 367] on b "I understand that this price change job will affect 318 product variants" at bounding box center [346, 371] width 271 height 9
click at [205, 367] on input "I understand that this price change job will affect 318 product variants" at bounding box center [200, 371] width 9 height 9
checkbox input "true"
click at [485, 376] on button "Cancel" at bounding box center [469, 372] width 36 height 16
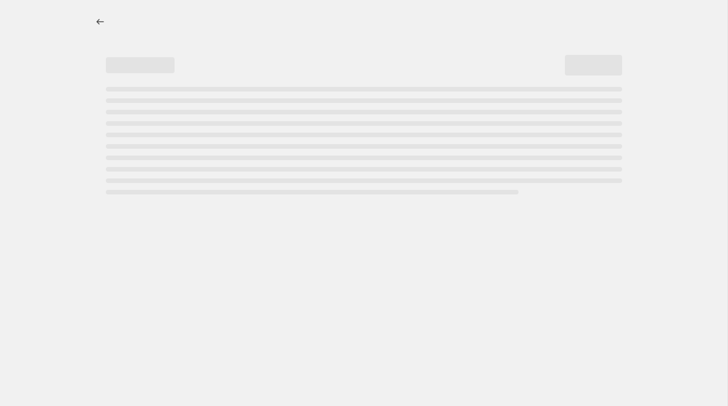
select select "percentage"
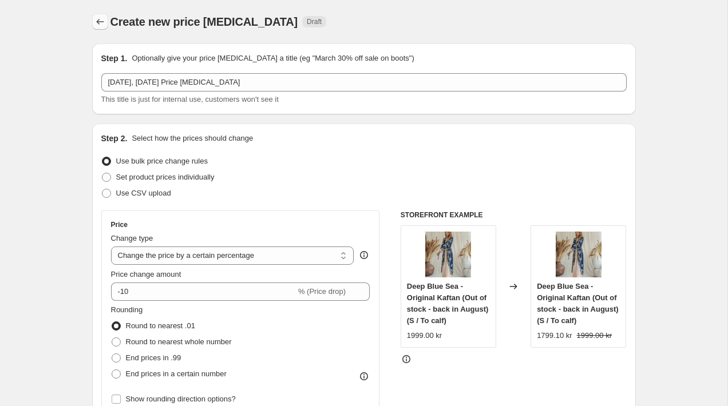
click at [98, 22] on icon "Price change jobs" at bounding box center [99, 22] width 7 height 6
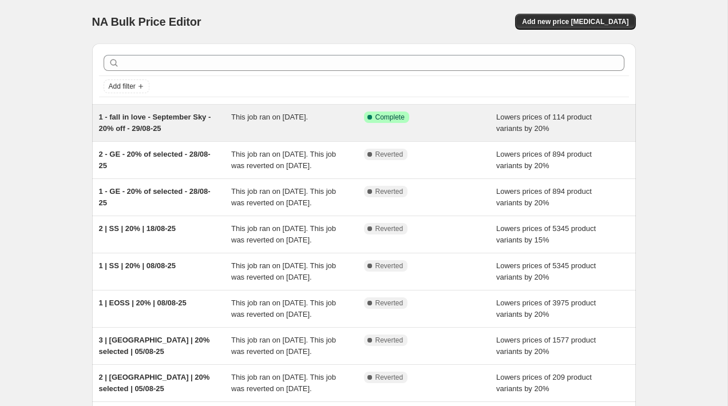
click at [486, 124] on div "Success Complete Complete" at bounding box center [430, 123] width 133 height 23
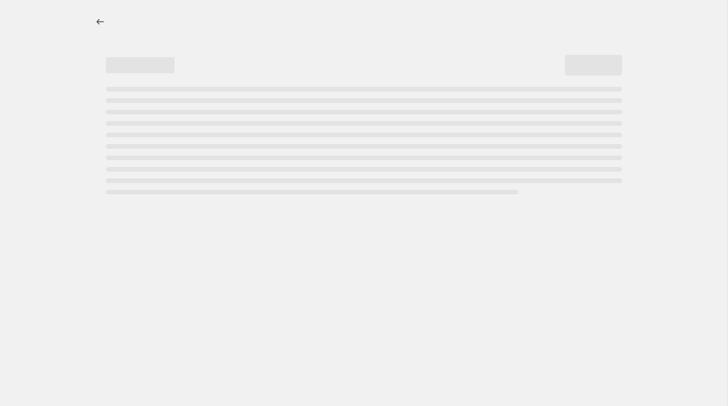
select select "percentage"
select select "tag"
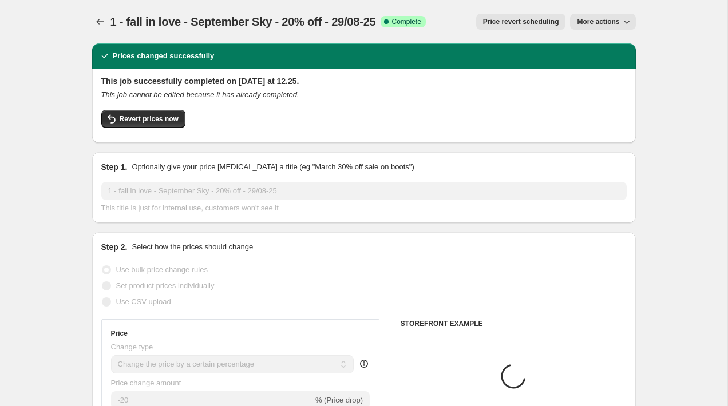
click at [600, 23] on span "More actions" at bounding box center [598, 21] width 42 height 9
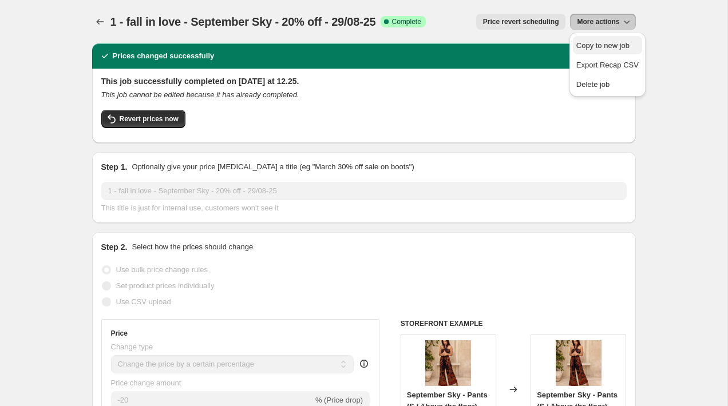
click at [588, 42] on span "Copy to new job" at bounding box center [602, 45] width 53 height 9
select select "percentage"
select select "tag"
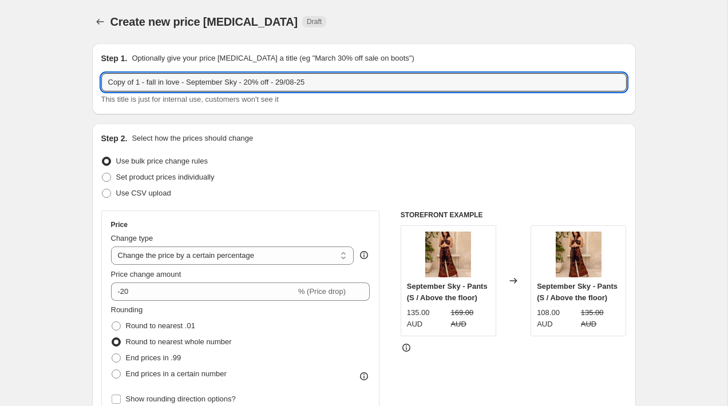
drag, startPoint x: 137, startPoint y: 84, endPoint x: 76, endPoint y: 72, distance: 62.4
click at [196, 83] on input "1 - fall in love - September Sky - 20% off - 29/08-25" at bounding box center [363, 82] width 525 height 18
drag, startPoint x: 215, startPoint y: 82, endPoint x: 162, endPoint y: 82, distance: 52.6
click at [162, 82] on input "1 - fall in love - September Sky - 20% off - 29/08-25" at bounding box center [363, 82] width 525 height 18
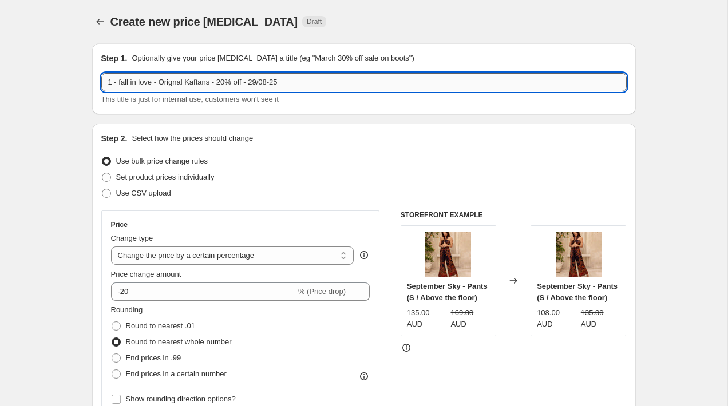
click at [175, 84] on input "1 - fall in love - Orignal Kaftans - 20% off - 29/08-25" at bounding box center [363, 82] width 525 height 18
type input "1 - fall in love - Original Kaftans - 20% off - 29/08-25"
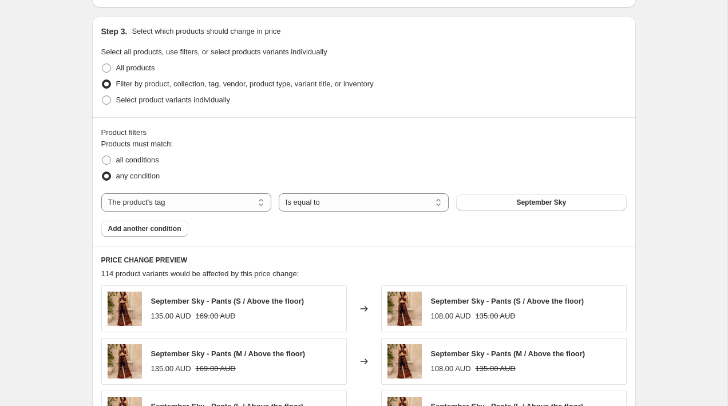
scroll to position [609, 0]
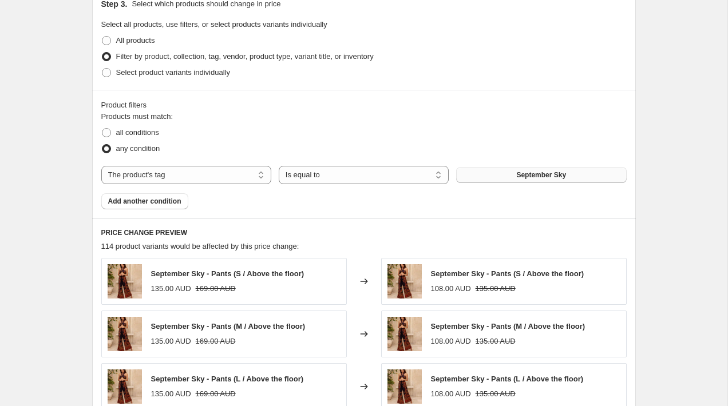
click at [479, 175] on button "September Sky" at bounding box center [541, 175] width 170 height 16
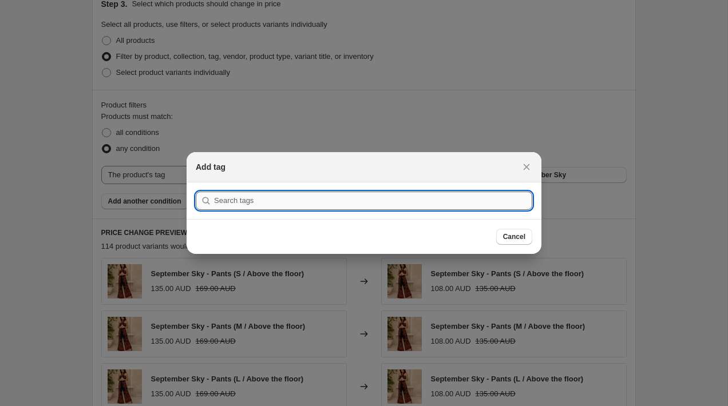
click at [402, 200] on input ":r5r:" at bounding box center [373, 201] width 318 height 18
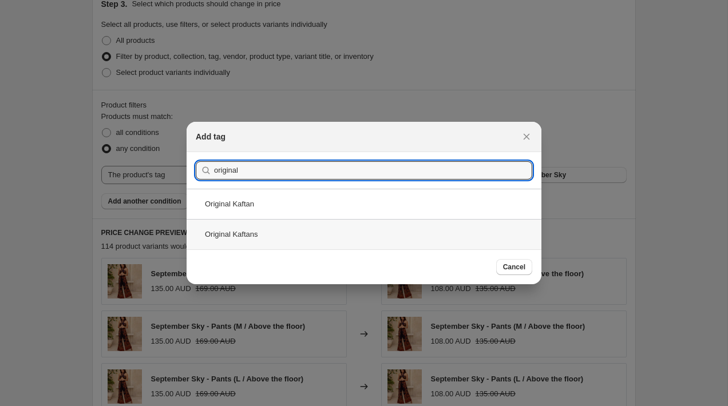
type input "original"
click at [345, 235] on div "Original Kaftans" at bounding box center [363, 234] width 355 height 30
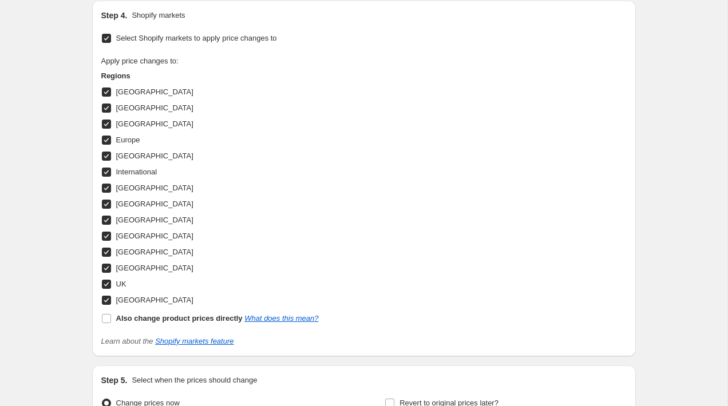
scroll to position [1326, 0]
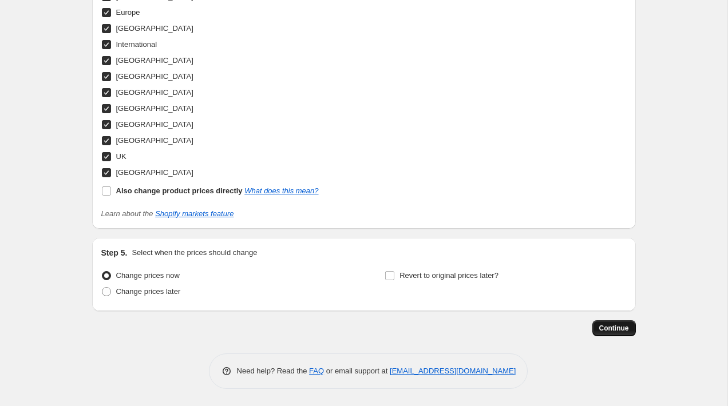
click at [619, 329] on span "Continue" at bounding box center [614, 328] width 30 height 9
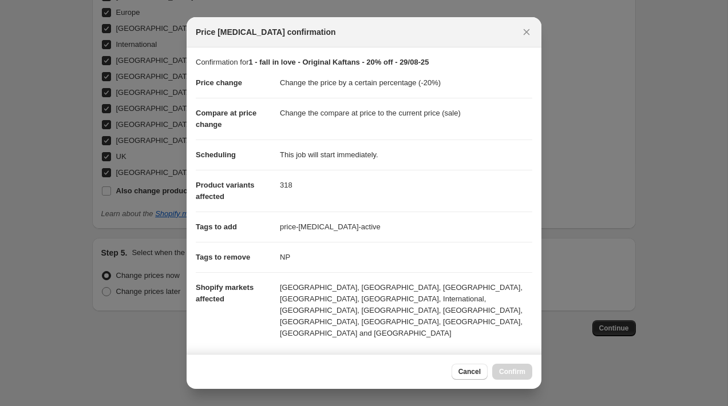
scroll to position [170, 0]
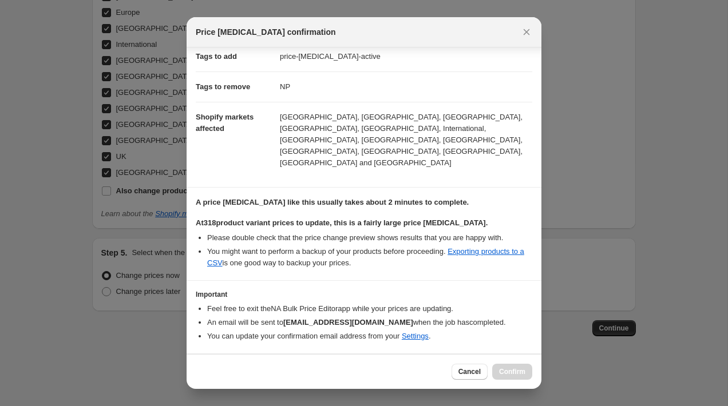
click at [201, 367] on input "I understand that this price change job will affect 318 product variants" at bounding box center [200, 371] width 9 height 9
checkbox input "true"
click at [505, 368] on span "Confirm" at bounding box center [512, 371] width 26 height 9
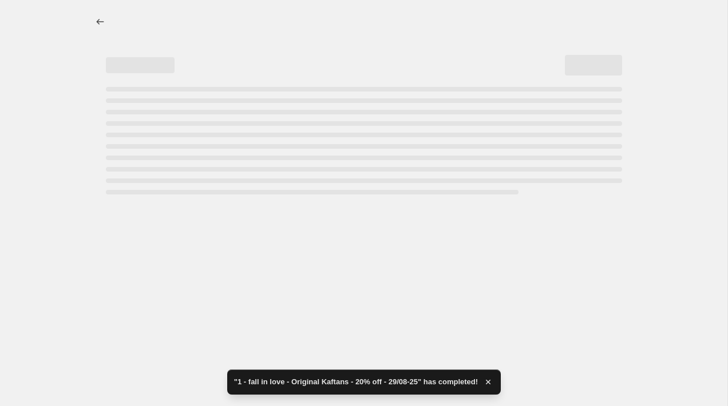
select select "percentage"
select select "tag"
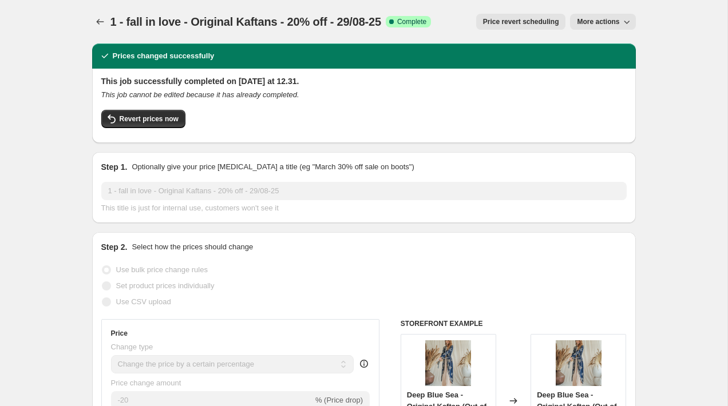
click at [600, 19] on span "More actions" at bounding box center [598, 21] width 42 height 9
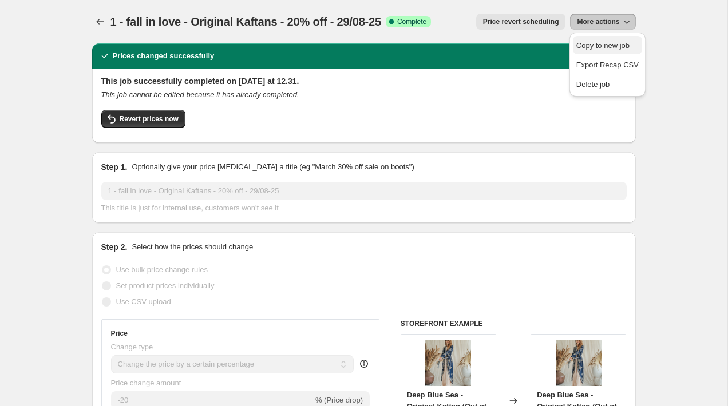
click at [595, 45] on span "Copy to new job" at bounding box center [602, 45] width 53 height 9
select select "percentage"
select select "tag"
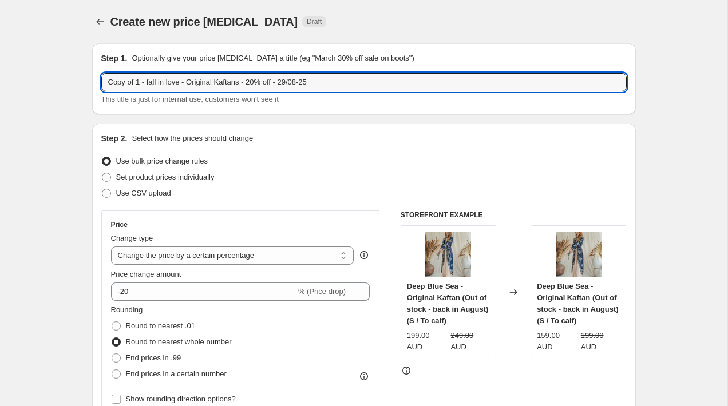
drag, startPoint x: 137, startPoint y: 85, endPoint x: 37, endPoint y: 84, distance: 99.5
click at [193, 82] on input "1 - fall in love - Original Kaftans - 20% off - 29/08-25" at bounding box center [363, 82] width 525 height 18
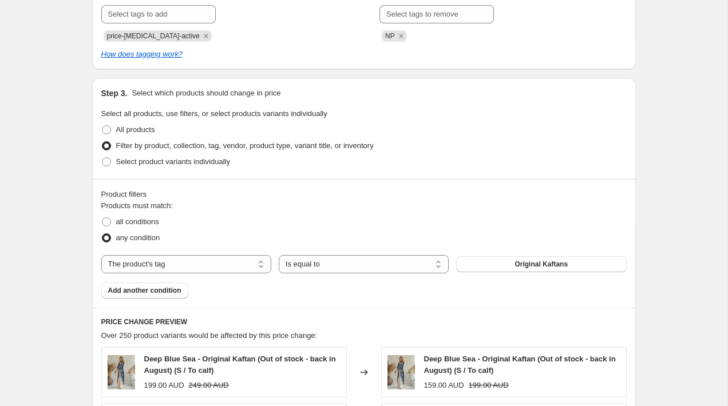
scroll to position [521, 0]
type input "1 - fall in love - Short Kimonos - 20% off - 29/08-25"
click at [484, 266] on button "Original Kaftans" at bounding box center [541, 264] width 170 height 16
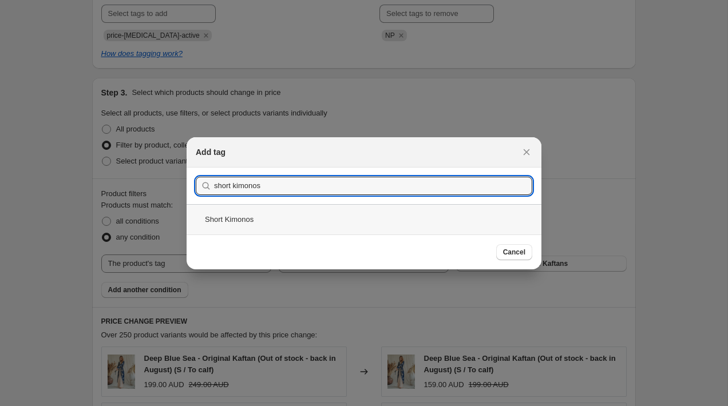
type input "short kimonos"
click at [259, 215] on div "Short Kimonos" at bounding box center [363, 219] width 355 height 30
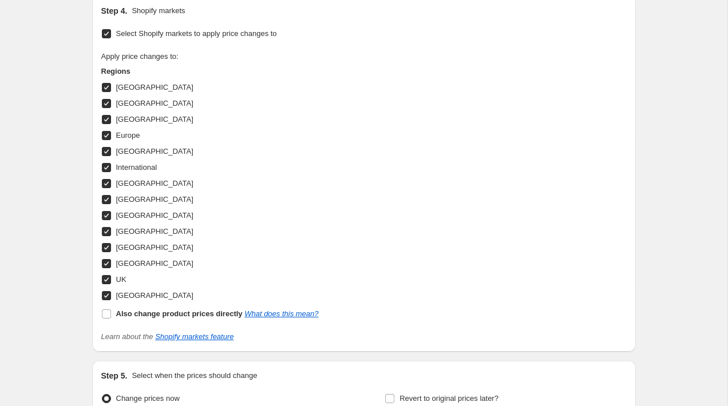
scroll to position [1311, 0]
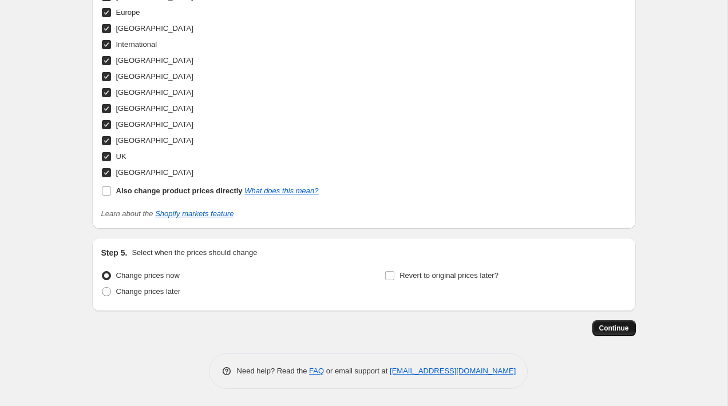
click at [610, 325] on span "Continue" at bounding box center [614, 328] width 30 height 9
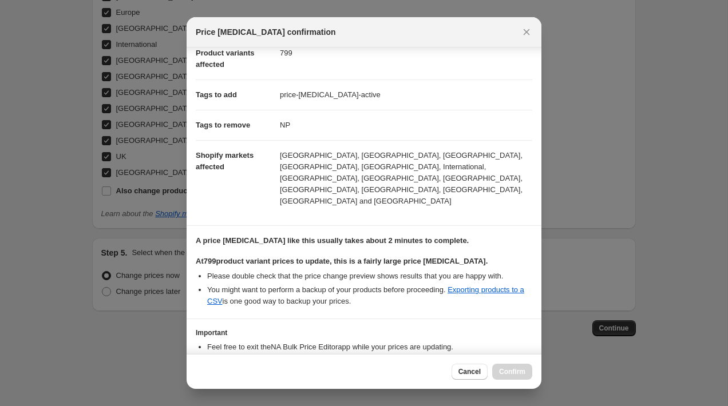
scroll to position [170, 0]
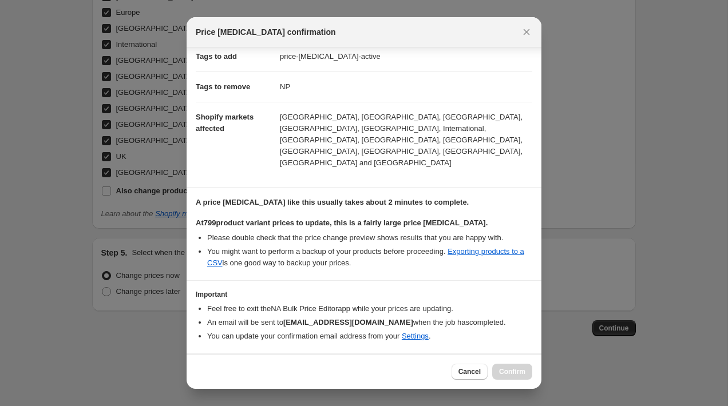
click at [324, 367] on b "I understand that this price change job will affect 799 product variants" at bounding box center [346, 371] width 271 height 9
click at [205, 367] on input "I understand that this price change job will affect 799 product variants" at bounding box center [200, 371] width 9 height 9
checkbox input "true"
click at [511, 367] on button "Confirm" at bounding box center [512, 372] width 40 height 16
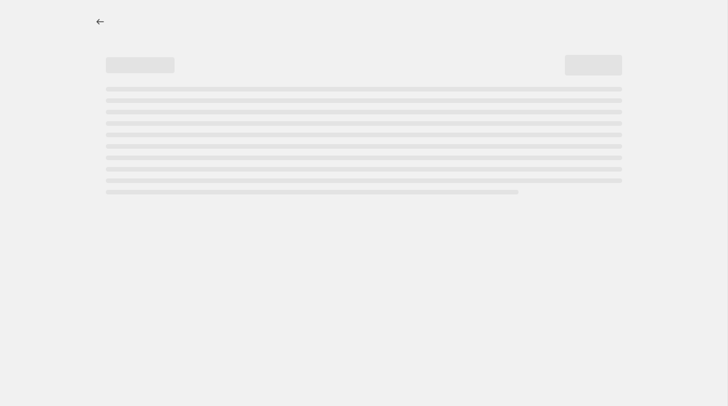
select select "percentage"
select select "tag"
